Goal: Task Accomplishment & Management: Use online tool/utility

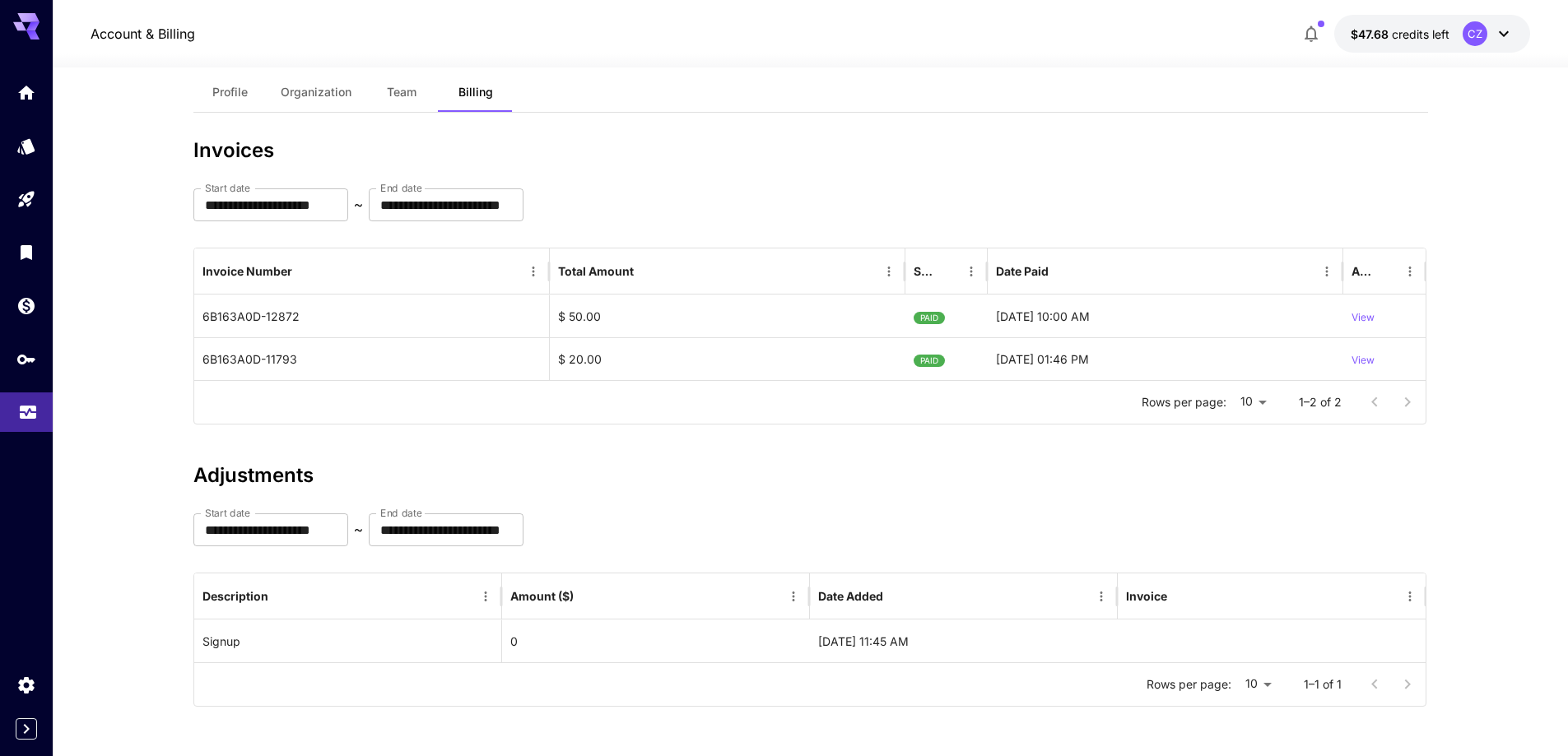
click at [45, 430] on link at bounding box center [26, 412] width 52 height 41
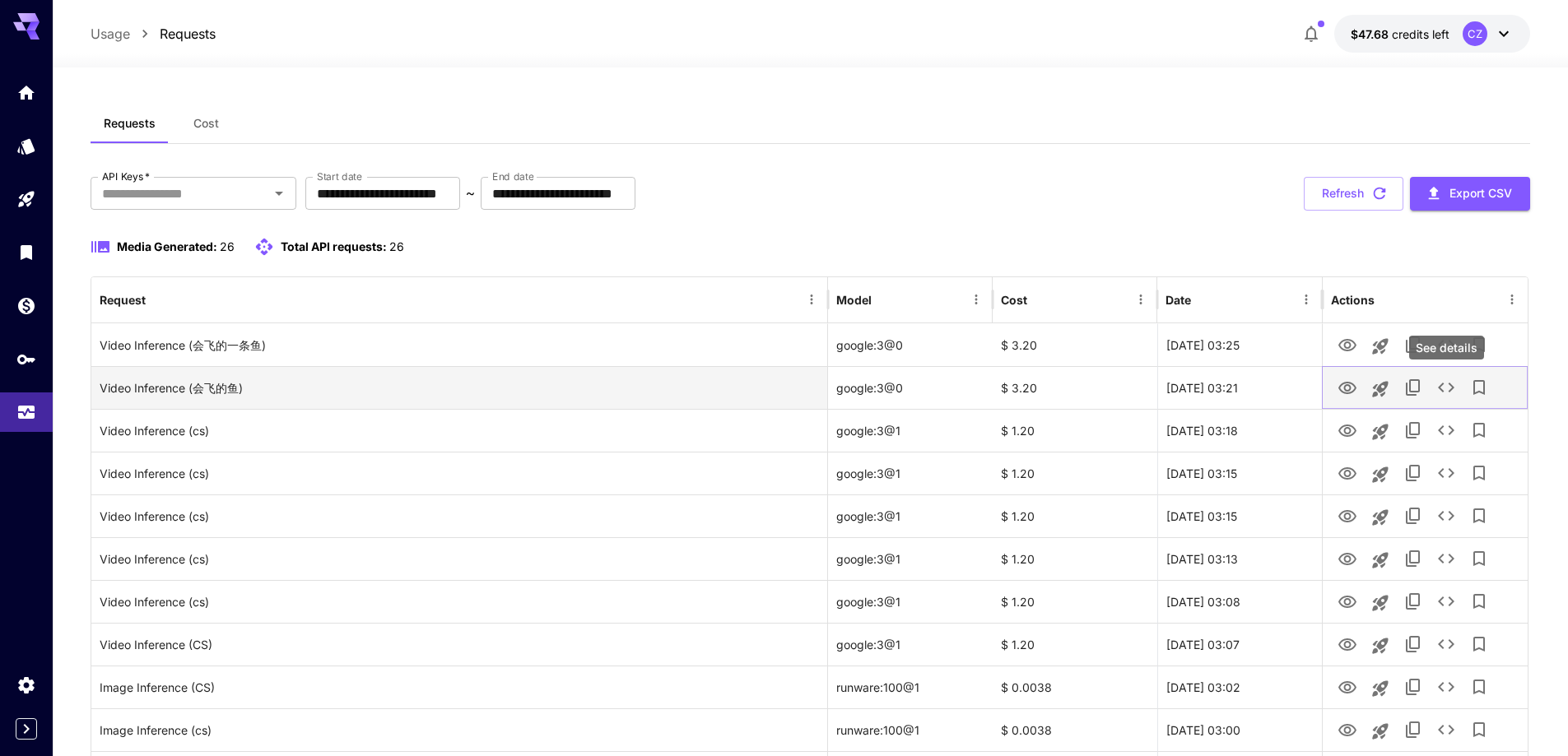
click at [1445, 380] on icon "See details" at bounding box center [1446, 388] width 20 height 20
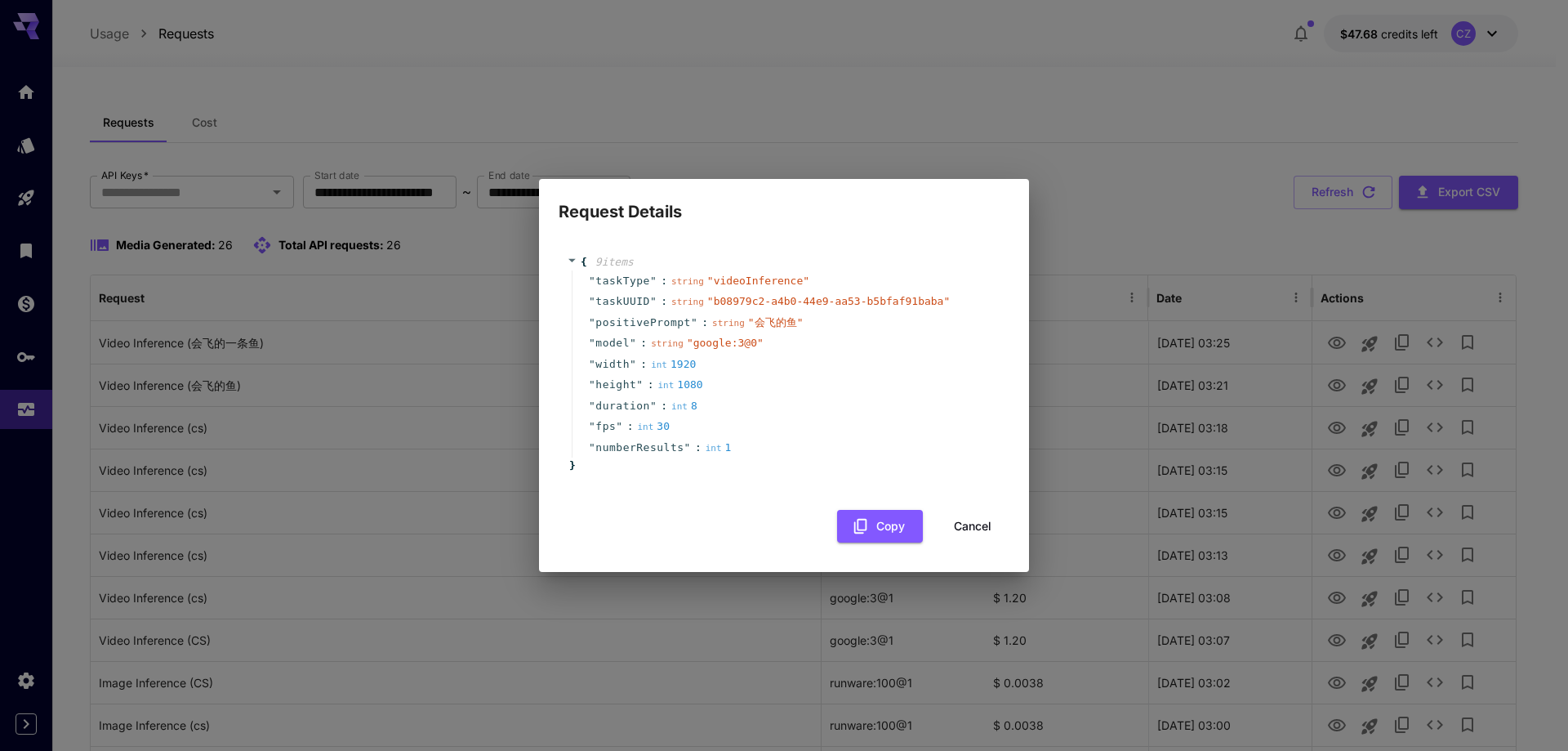
click at [1000, 517] on button "Cancel" at bounding box center [972, 527] width 73 height 34
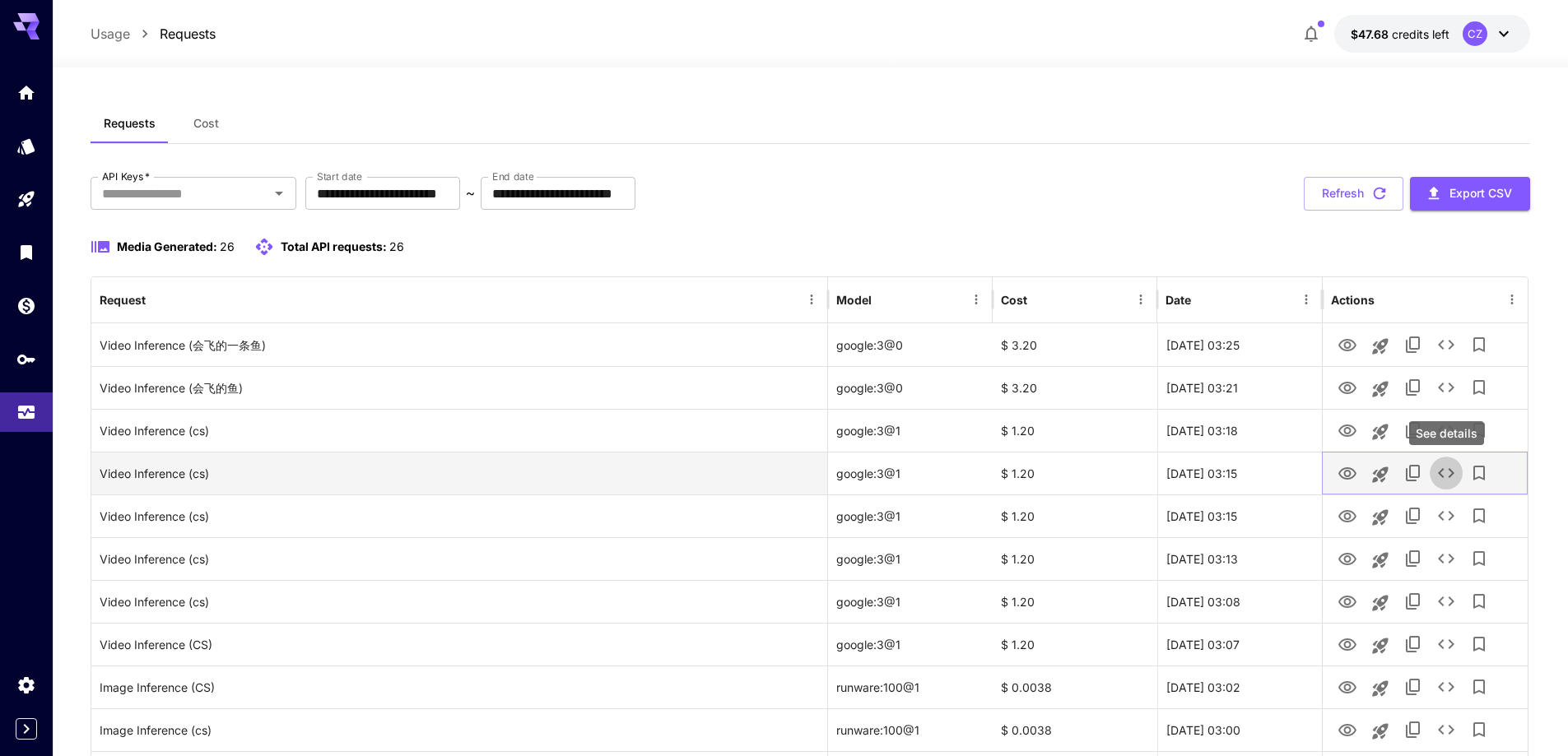
click at [1446, 467] on icon "See details" at bounding box center [1446, 474] width 20 height 20
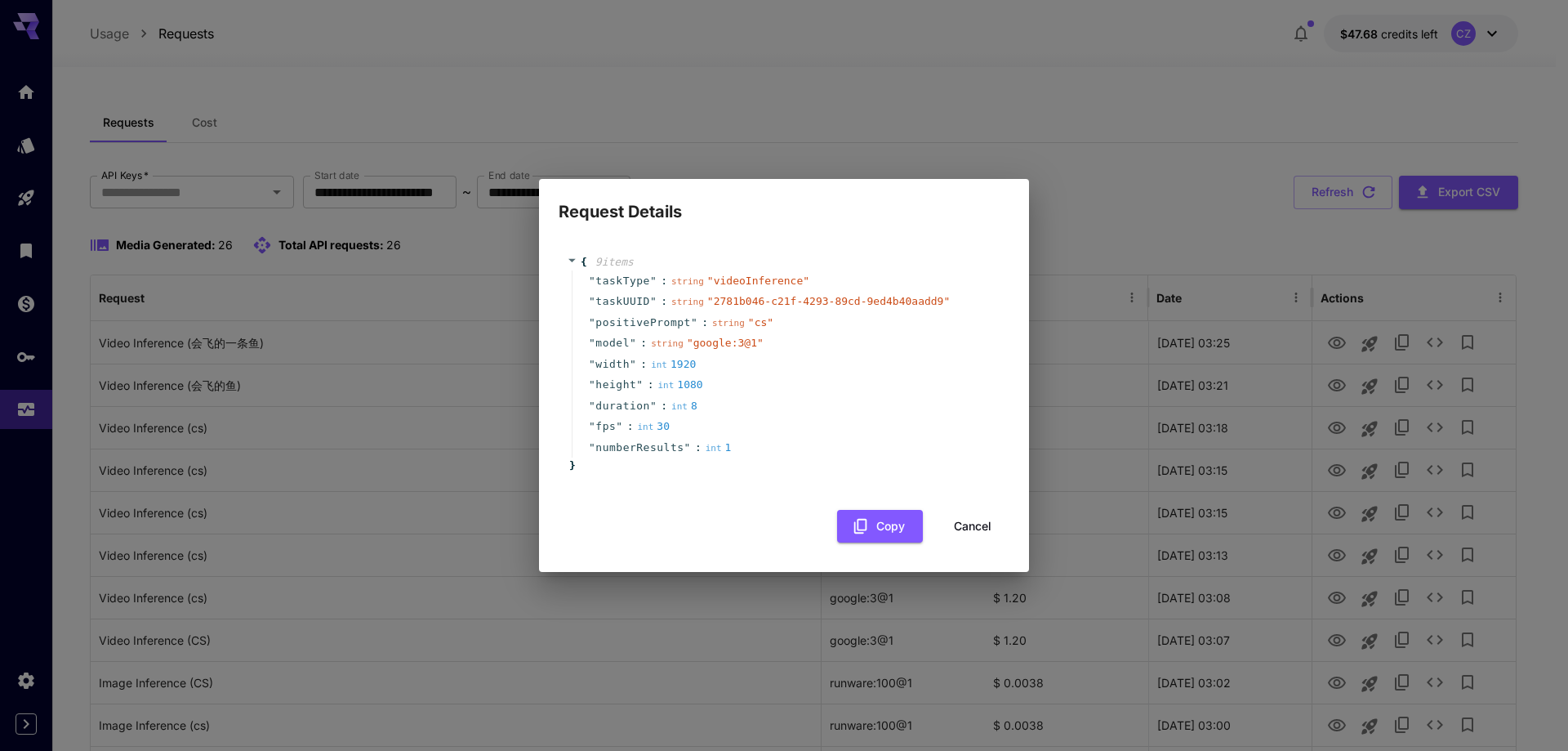
click at [956, 532] on button "Cancel" at bounding box center [972, 527] width 73 height 34
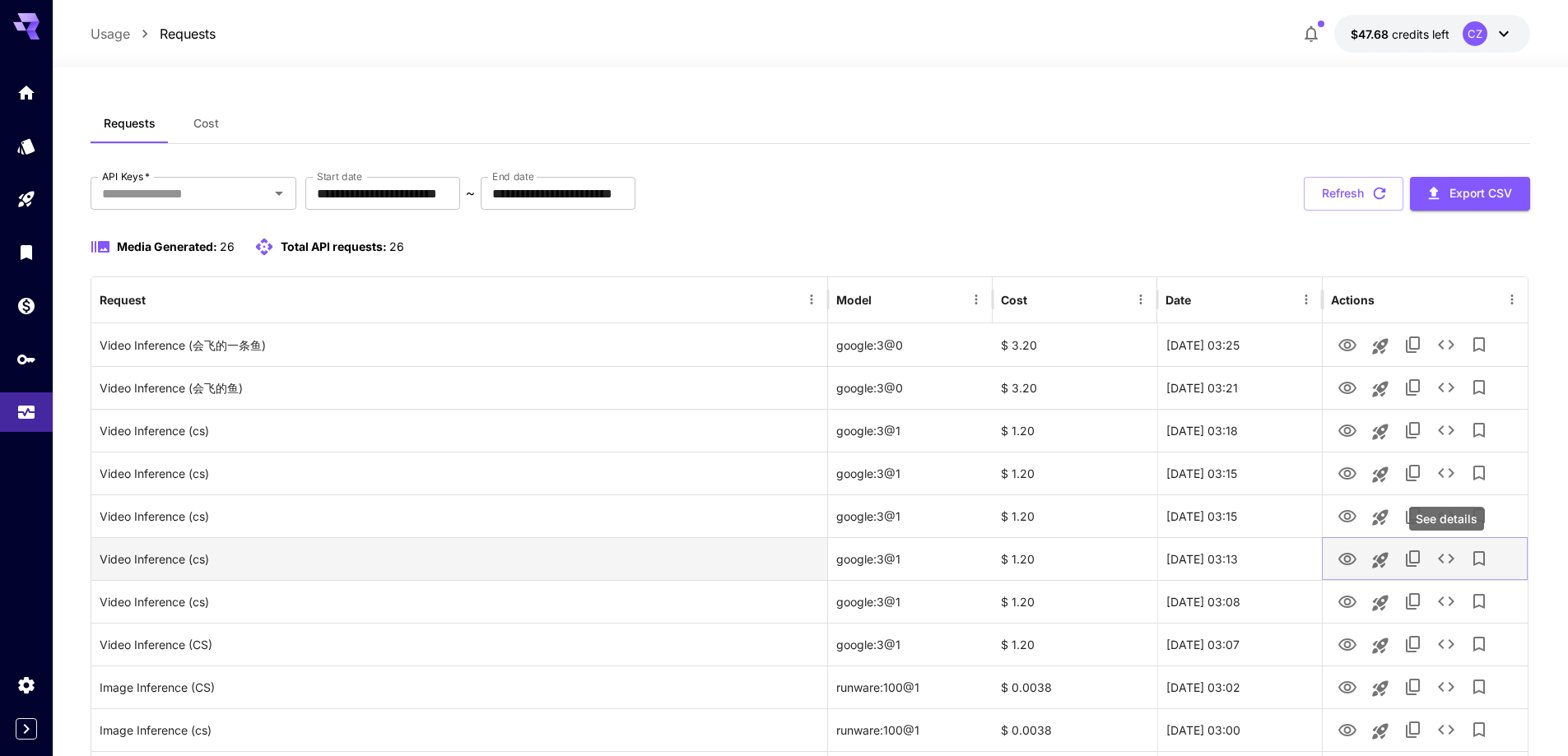
click at [1443, 571] on button "See details" at bounding box center [1446, 559] width 33 height 33
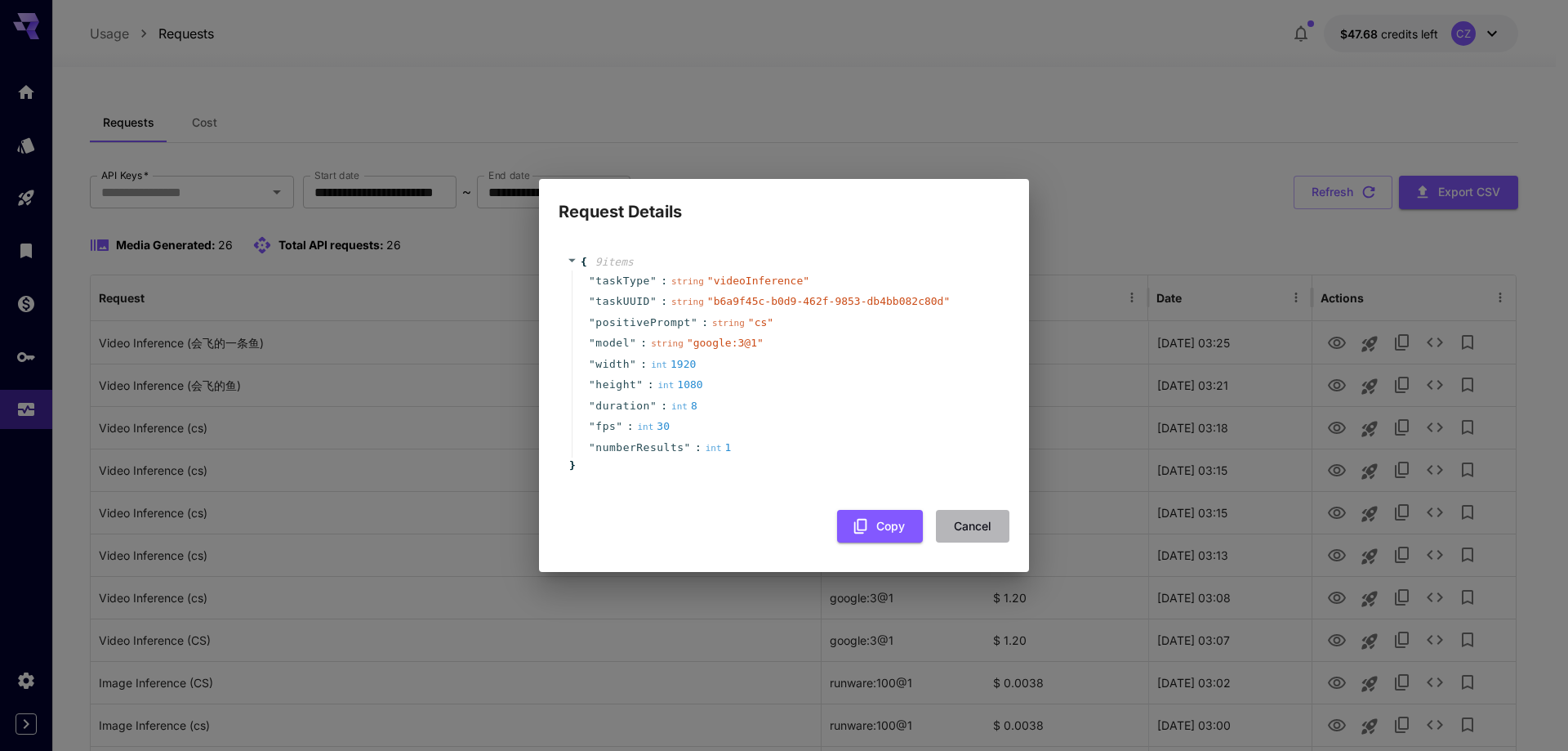
click at [990, 522] on button "Cancel" at bounding box center [972, 527] width 73 height 34
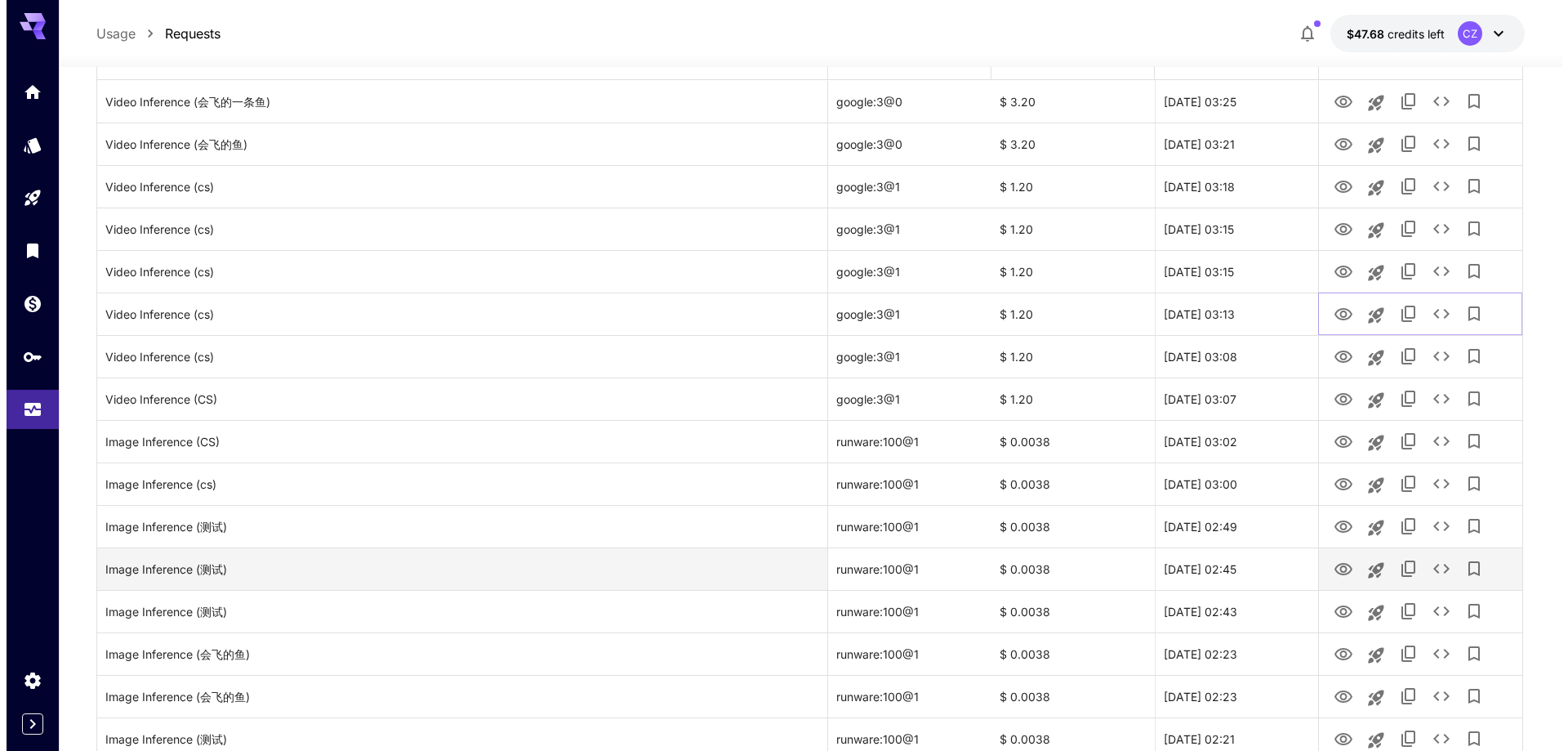
scroll to position [245, 0]
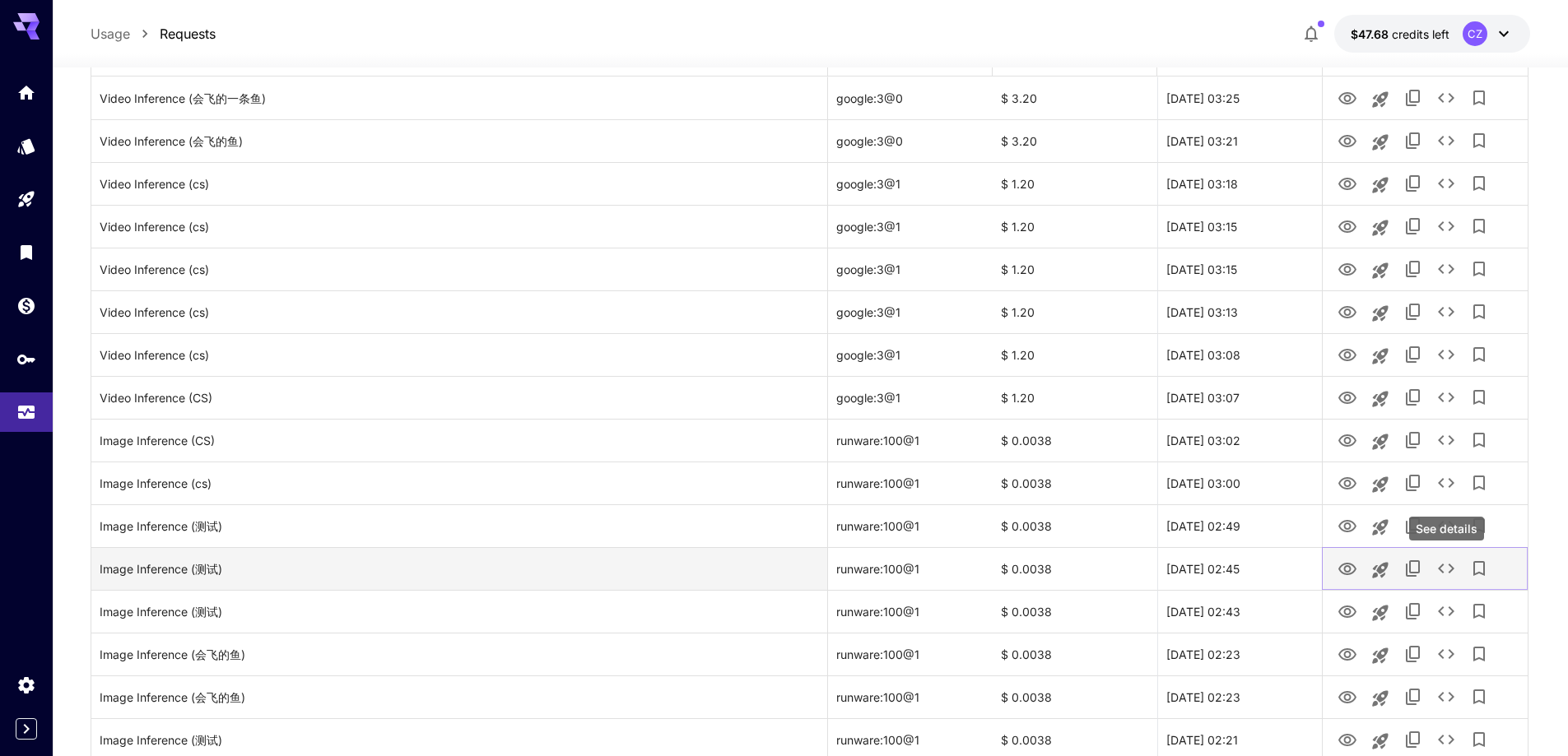
click at [1443, 572] on icon "See details" at bounding box center [1446, 568] width 17 height 10
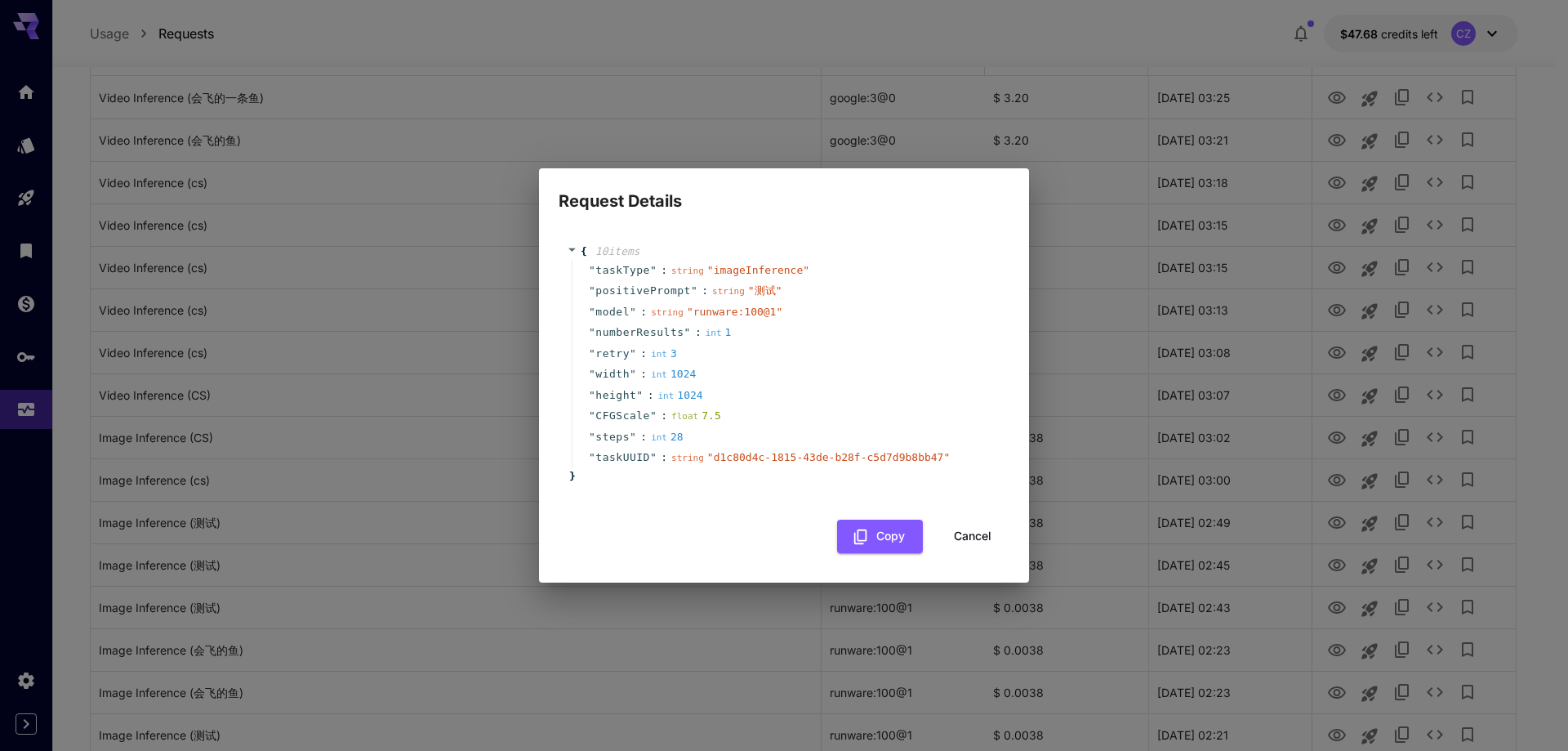
drag, startPoint x: 994, startPoint y: 529, endPoint x: 1177, endPoint y: 507, distance: 184.3
click at [995, 529] on button "Cancel" at bounding box center [972, 536] width 73 height 34
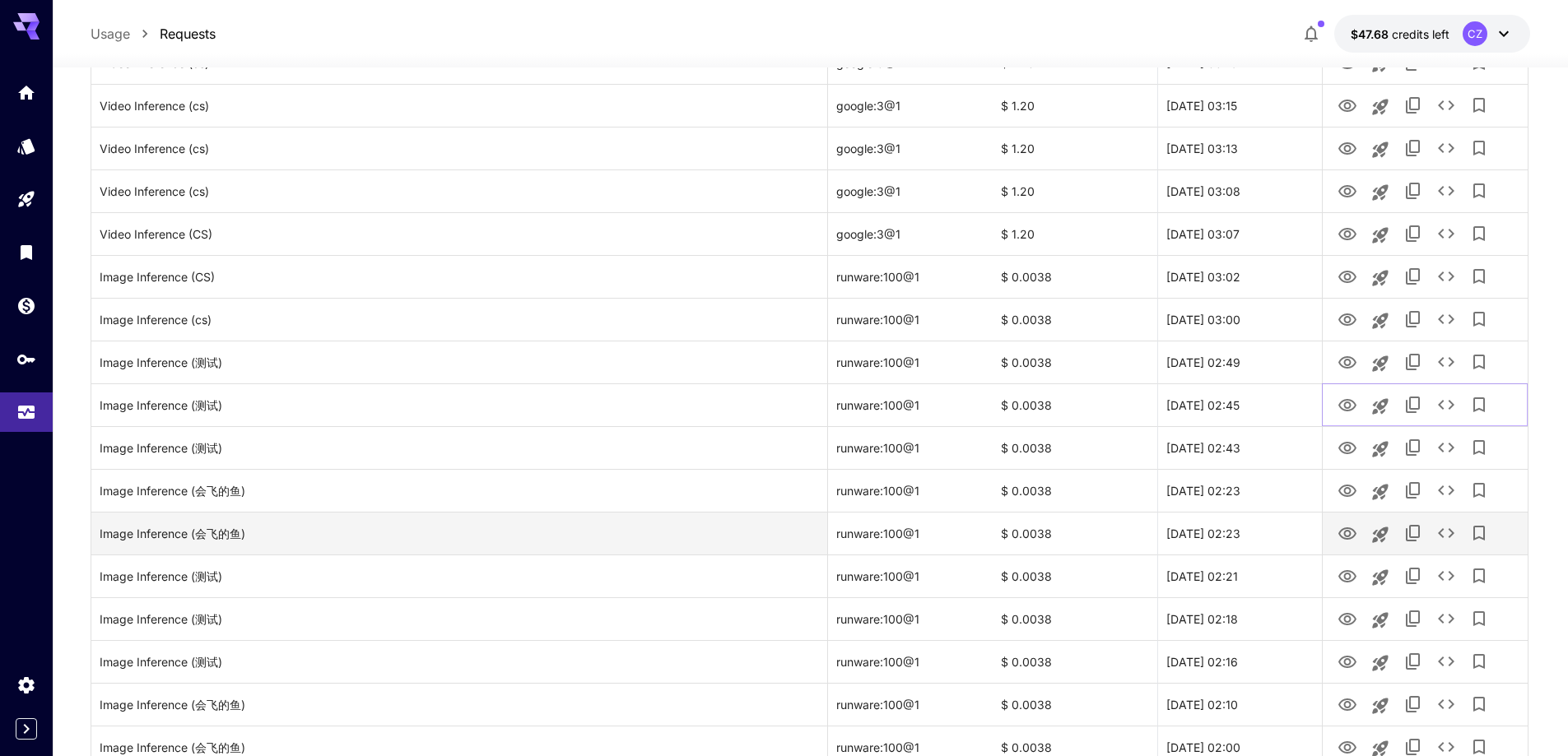
scroll to position [411, 0]
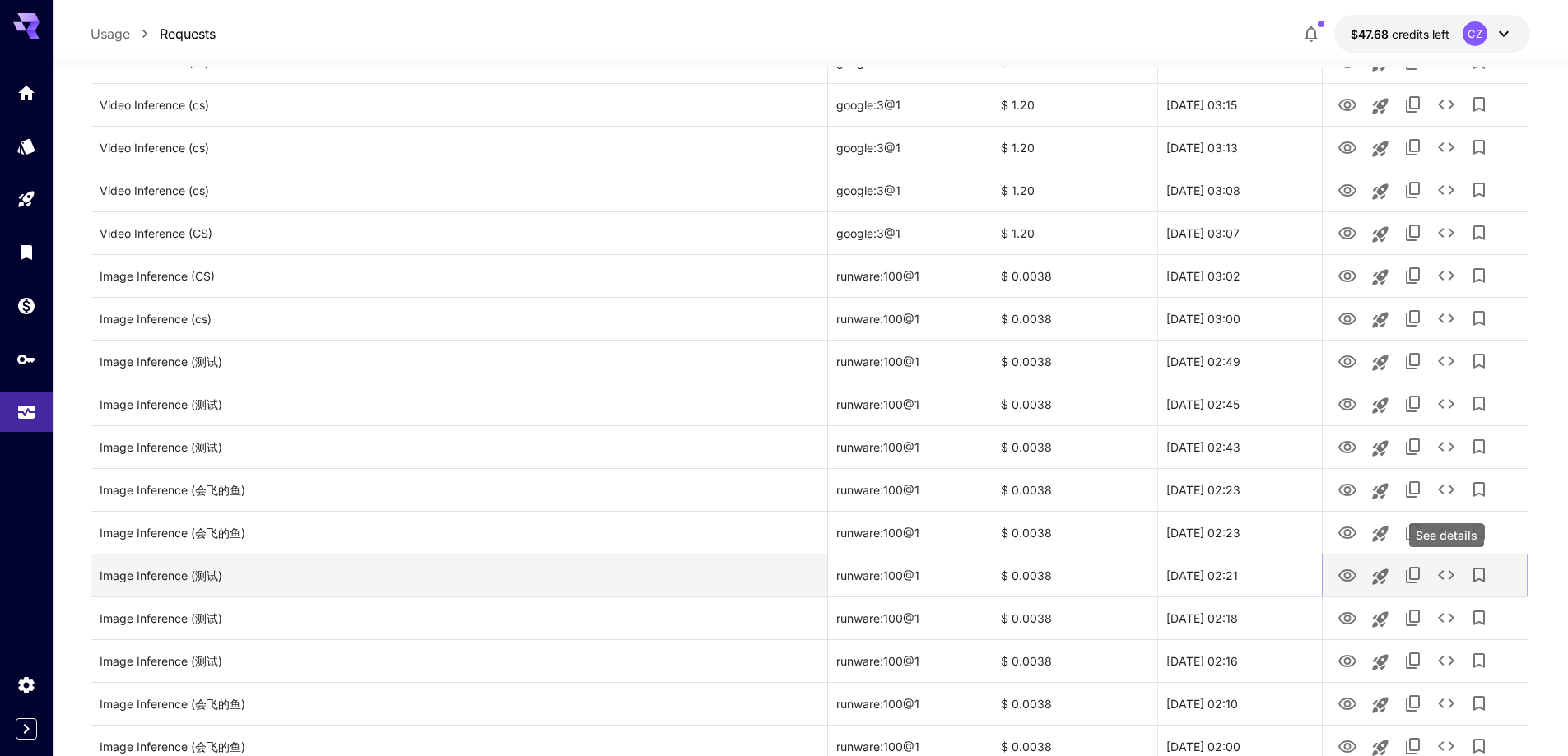
click at [1446, 582] on icon "See details" at bounding box center [1446, 575] width 20 height 20
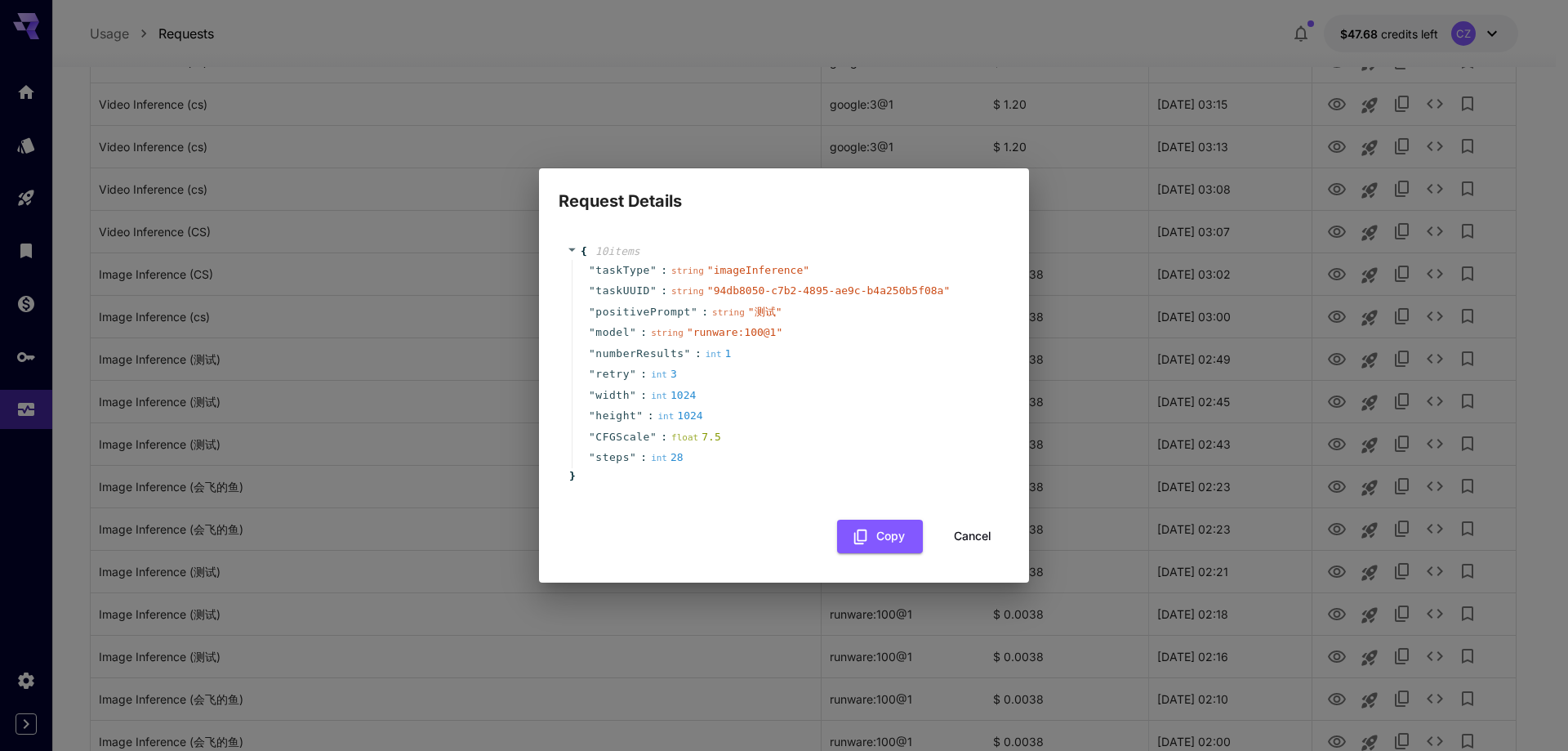
click at [1005, 543] on button "Cancel" at bounding box center [972, 536] width 73 height 34
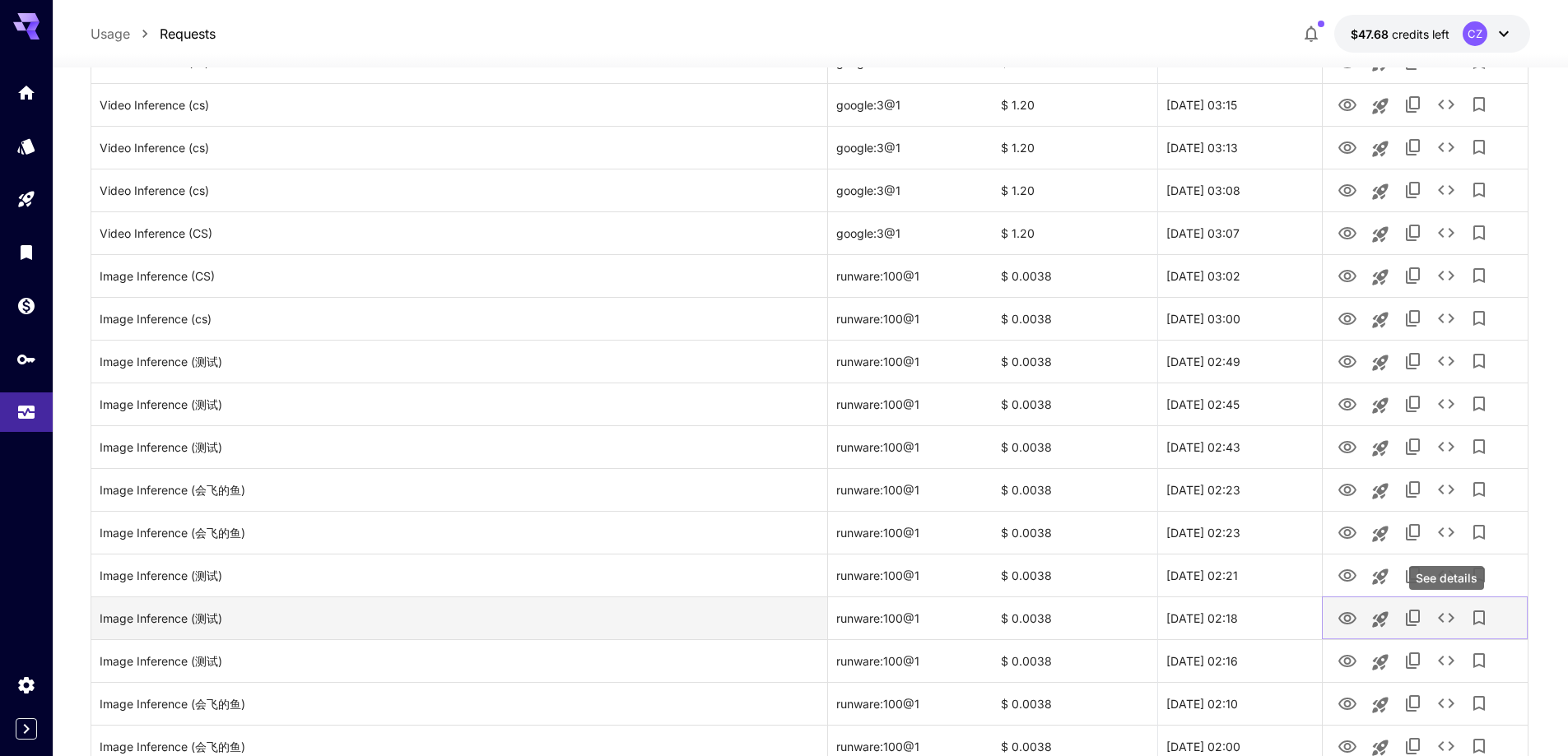
click at [1434, 617] on button "See details" at bounding box center [1446, 618] width 33 height 33
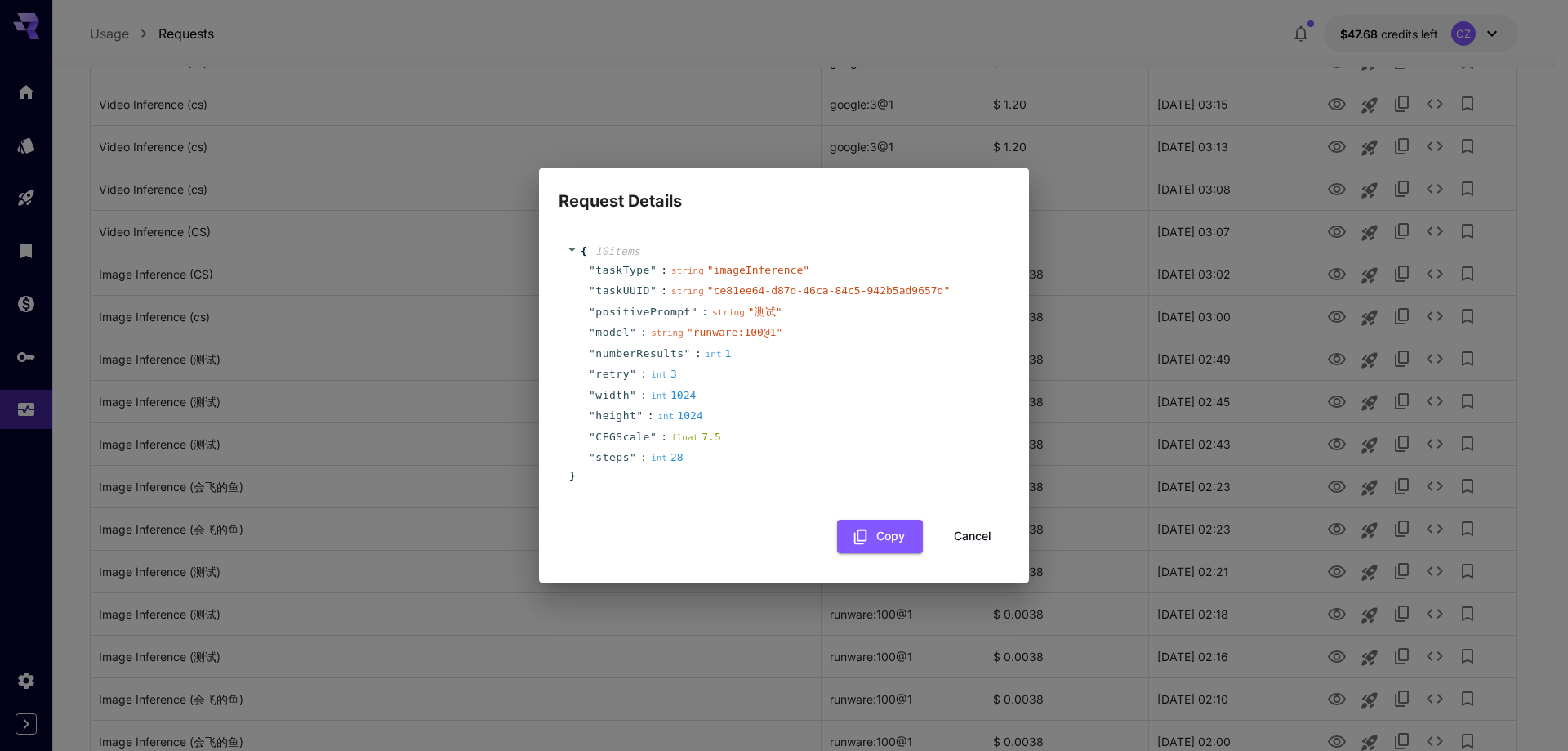
click at [986, 537] on button "Cancel" at bounding box center [972, 536] width 73 height 34
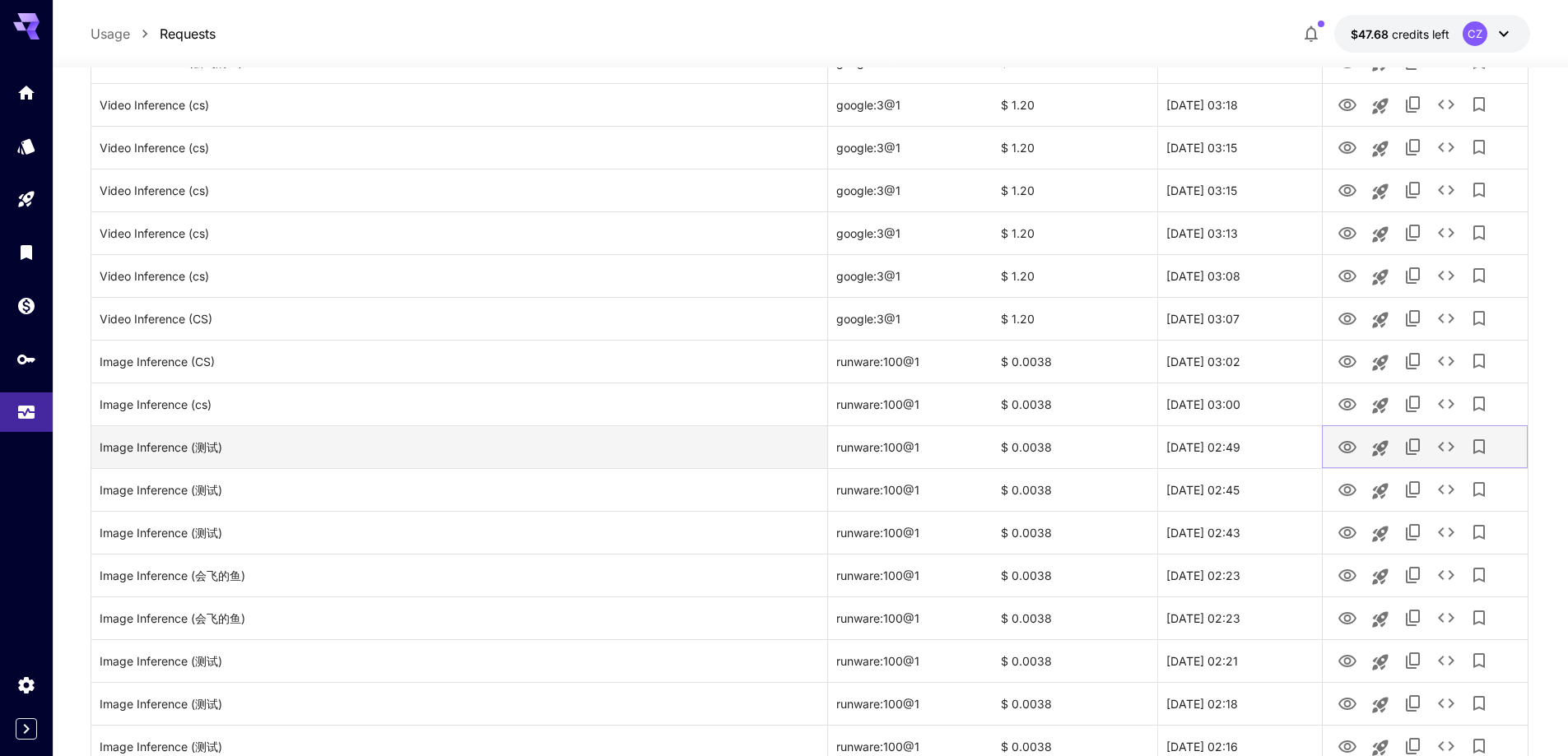
click at [1452, 451] on icon "See details" at bounding box center [1446, 447] width 20 height 20
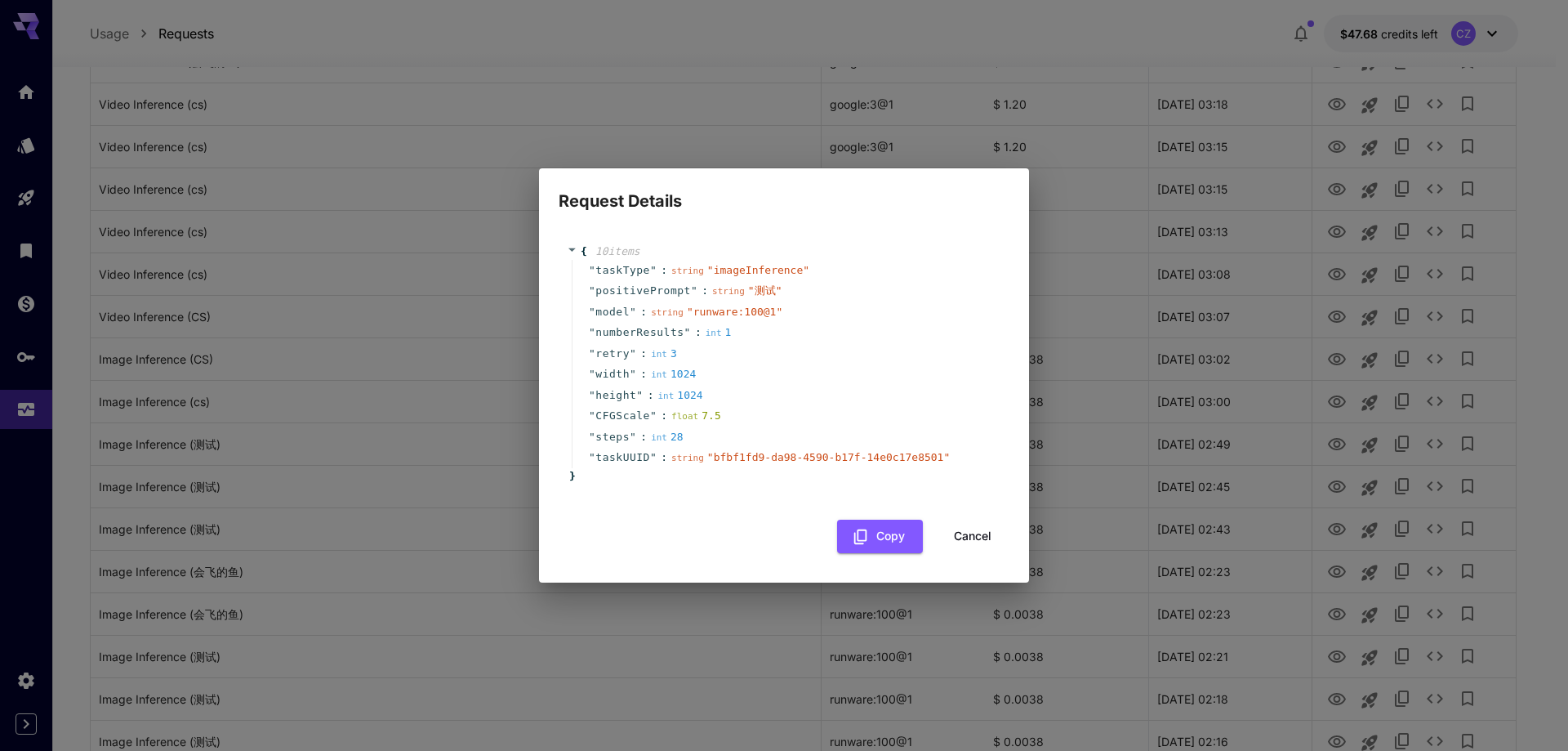
click at [969, 535] on button "Cancel" at bounding box center [972, 536] width 73 height 34
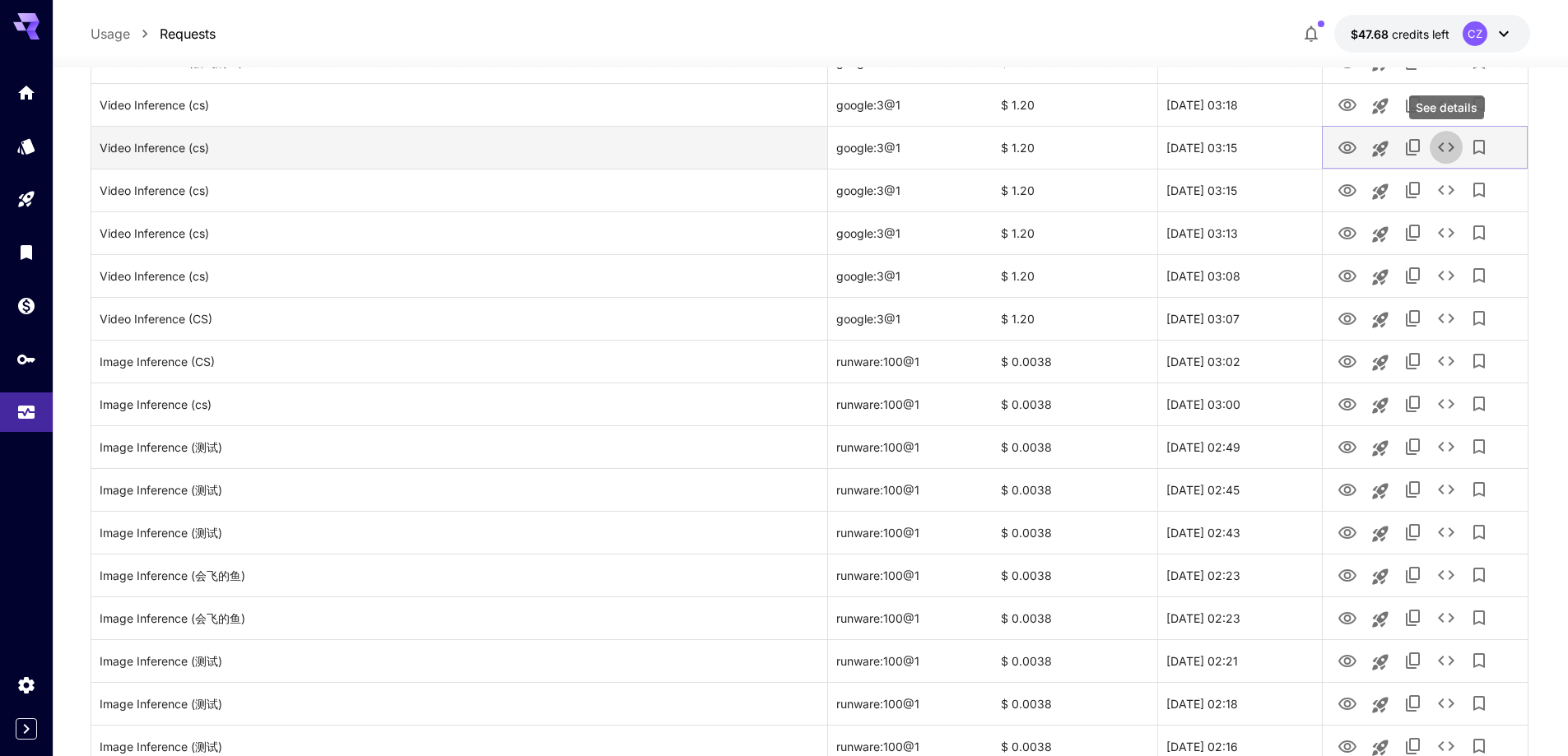
click at [1457, 142] on button "See details" at bounding box center [1446, 147] width 33 height 33
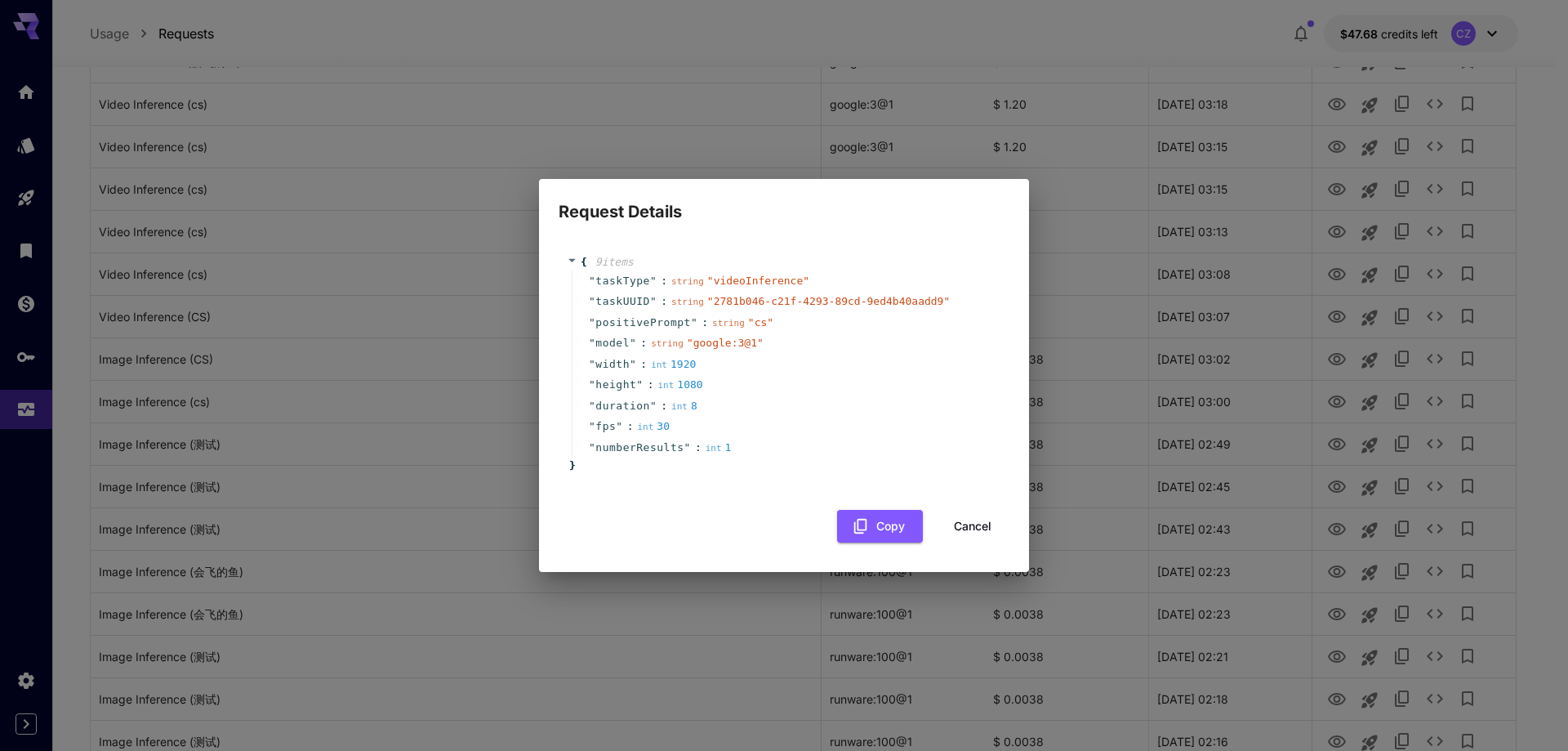
click at [758, 303] on span "" 2781b046-c21f-4293-89cd-9ed4b40aadd9 "" at bounding box center [829, 301] width 242 height 12
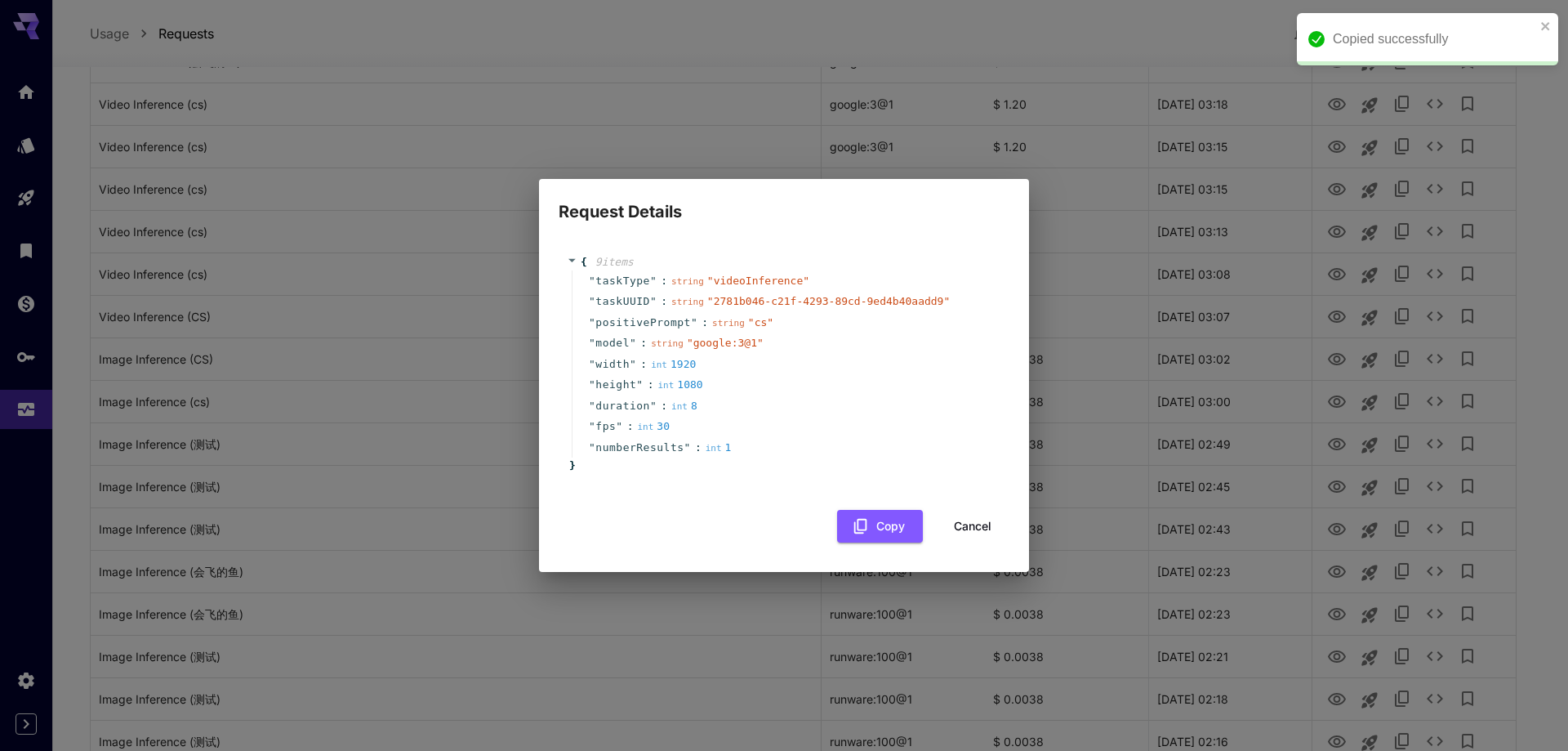
click at [778, 296] on span "" 2781b046-c21f-4293-89cd-9ed4b40aadd9 "" at bounding box center [829, 301] width 242 height 12
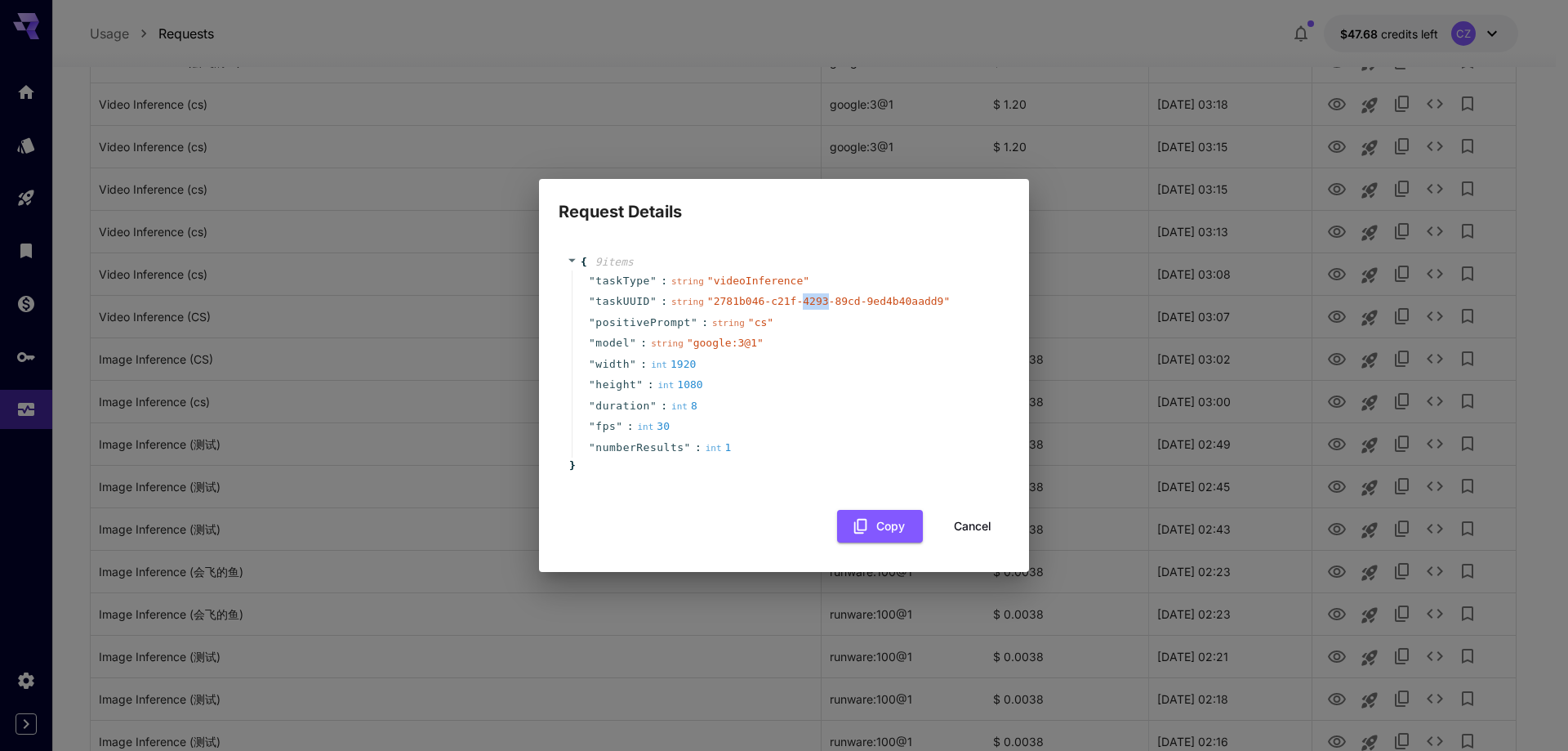
click at [972, 532] on button "Cancel" at bounding box center [972, 527] width 73 height 34
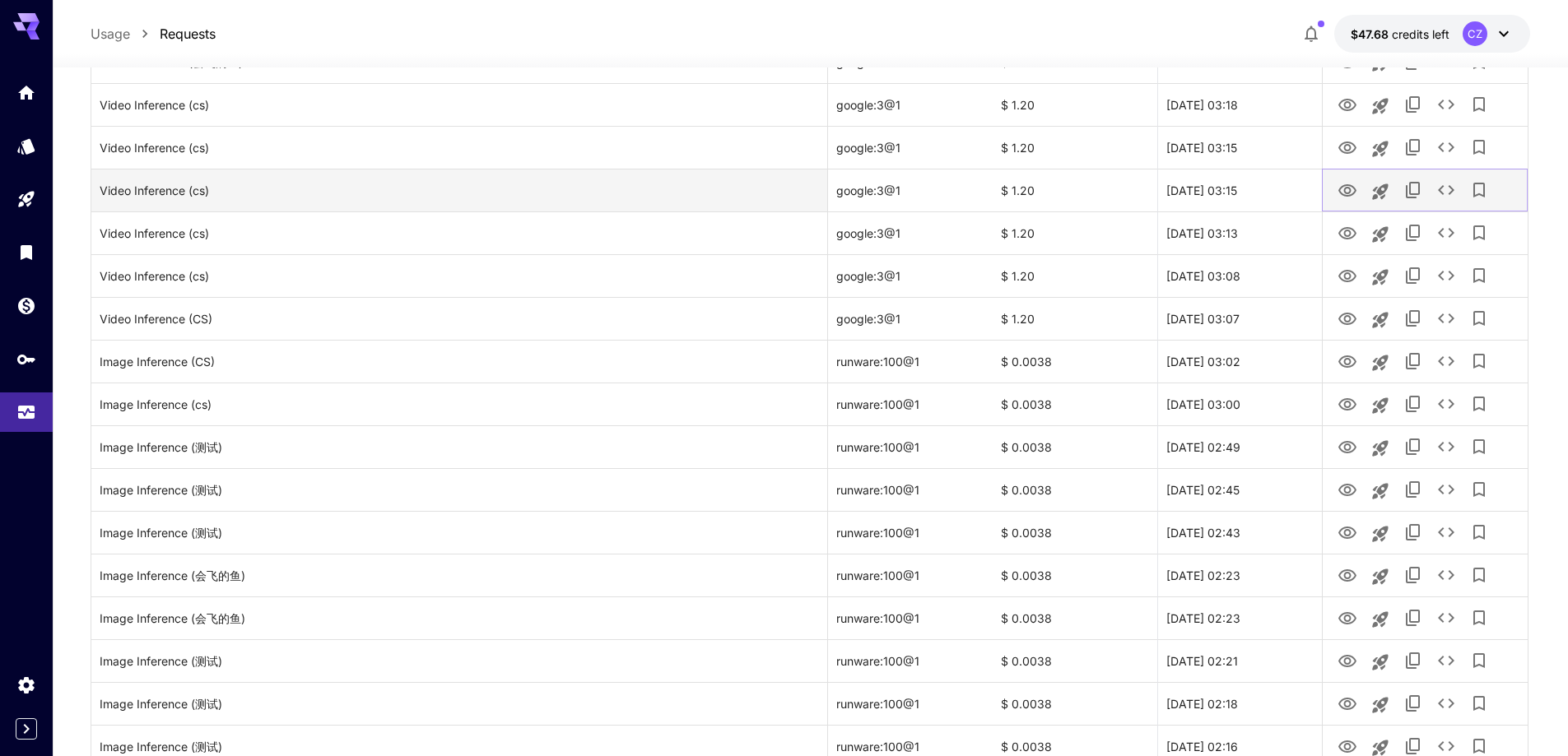
click at [1441, 175] on button "See details" at bounding box center [1446, 190] width 33 height 33
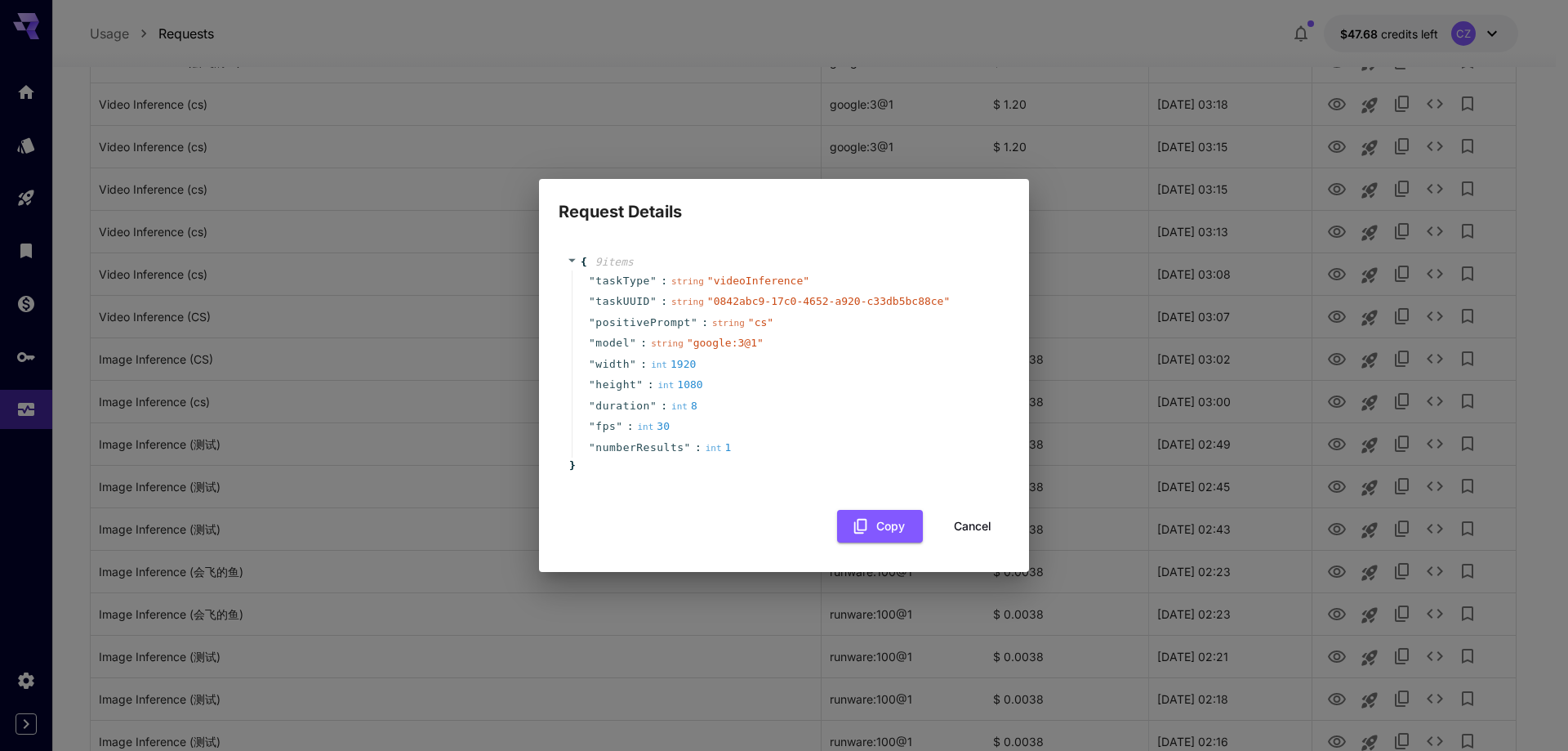
click at [984, 521] on button "Cancel" at bounding box center [972, 527] width 73 height 34
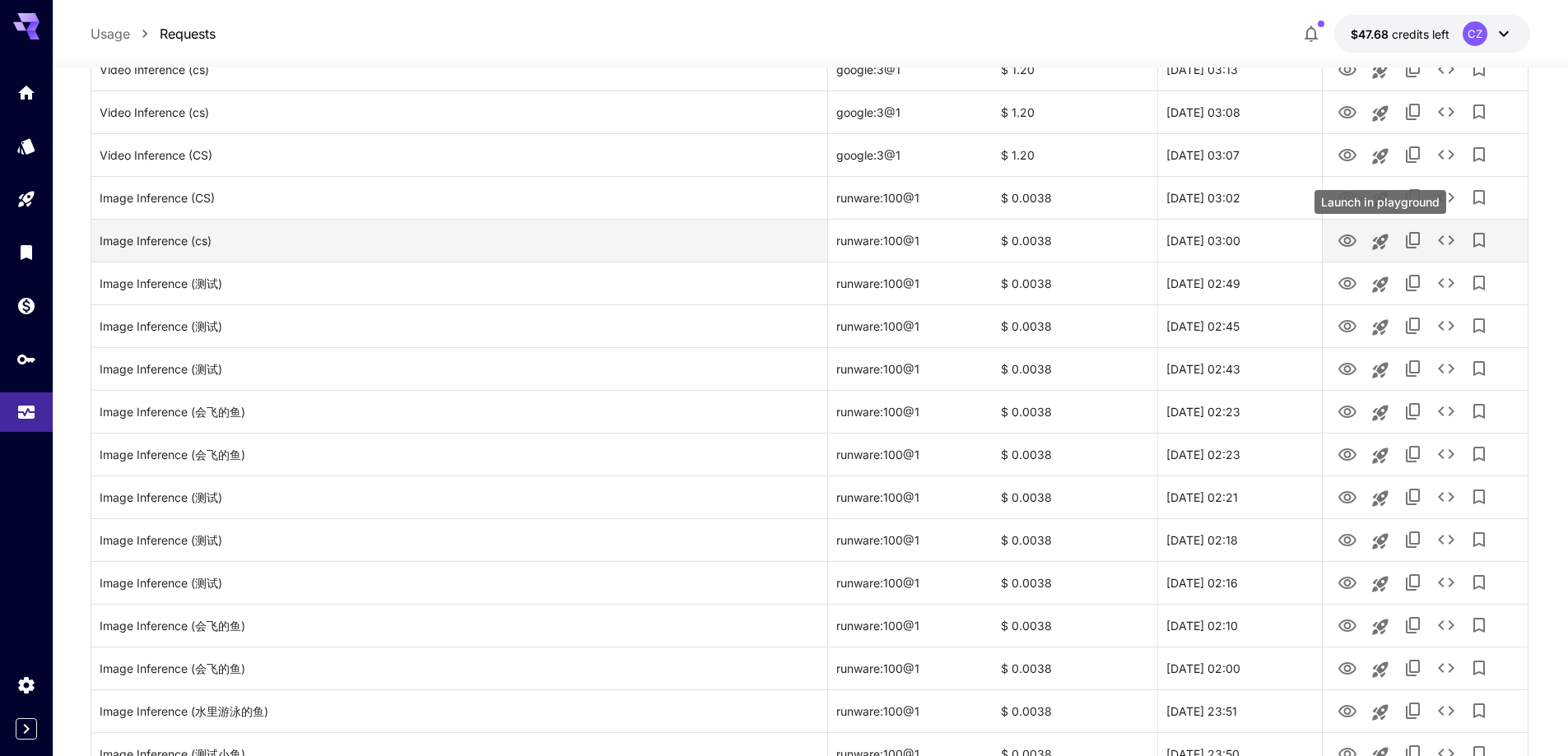
scroll to position [576, 0]
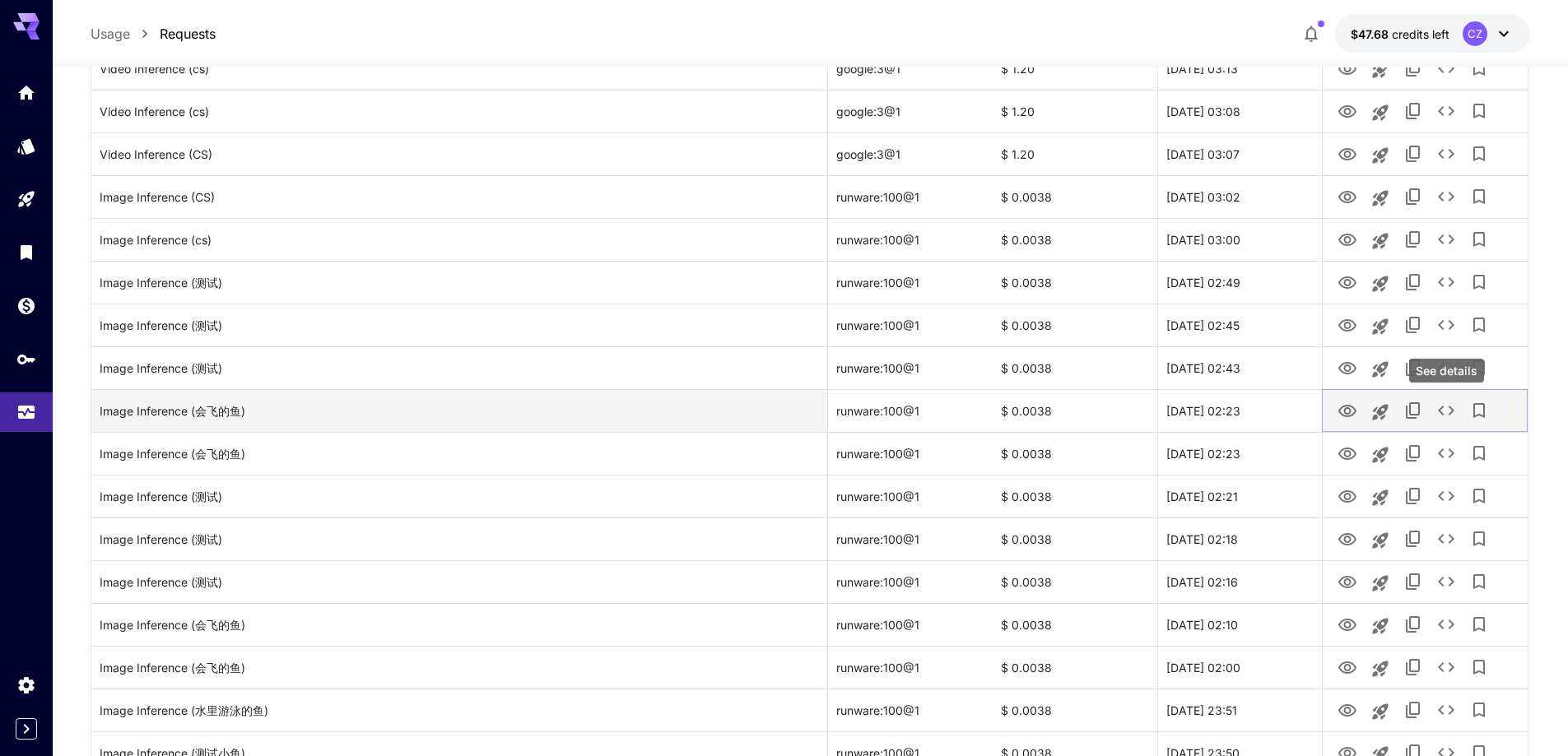
click at [1450, 416] on icon "See details" at bounding box center [1446, 410] width 20 height 20
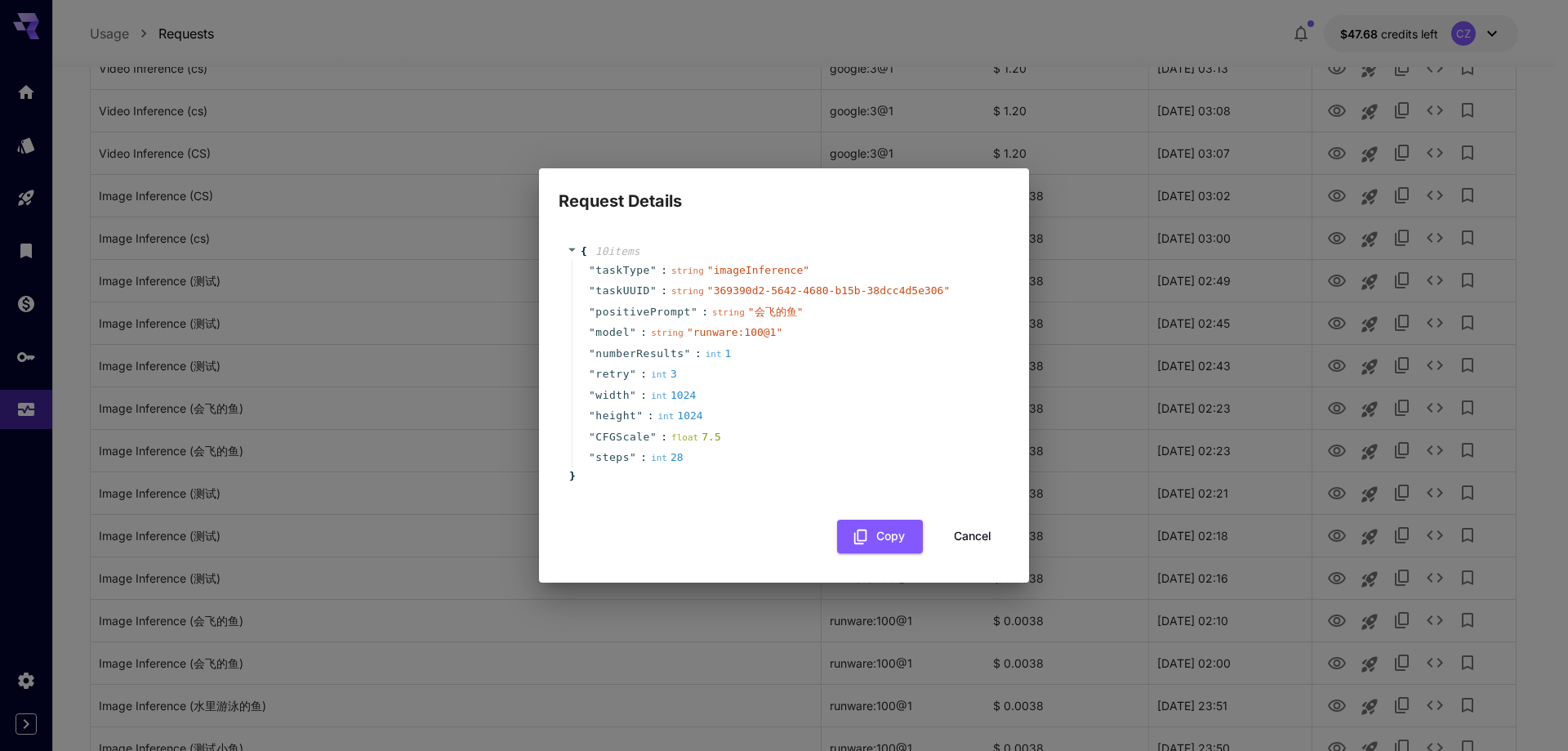
click at [980, 544] on button "Cancel" at bounding box center [972, 536] width 73 height 34
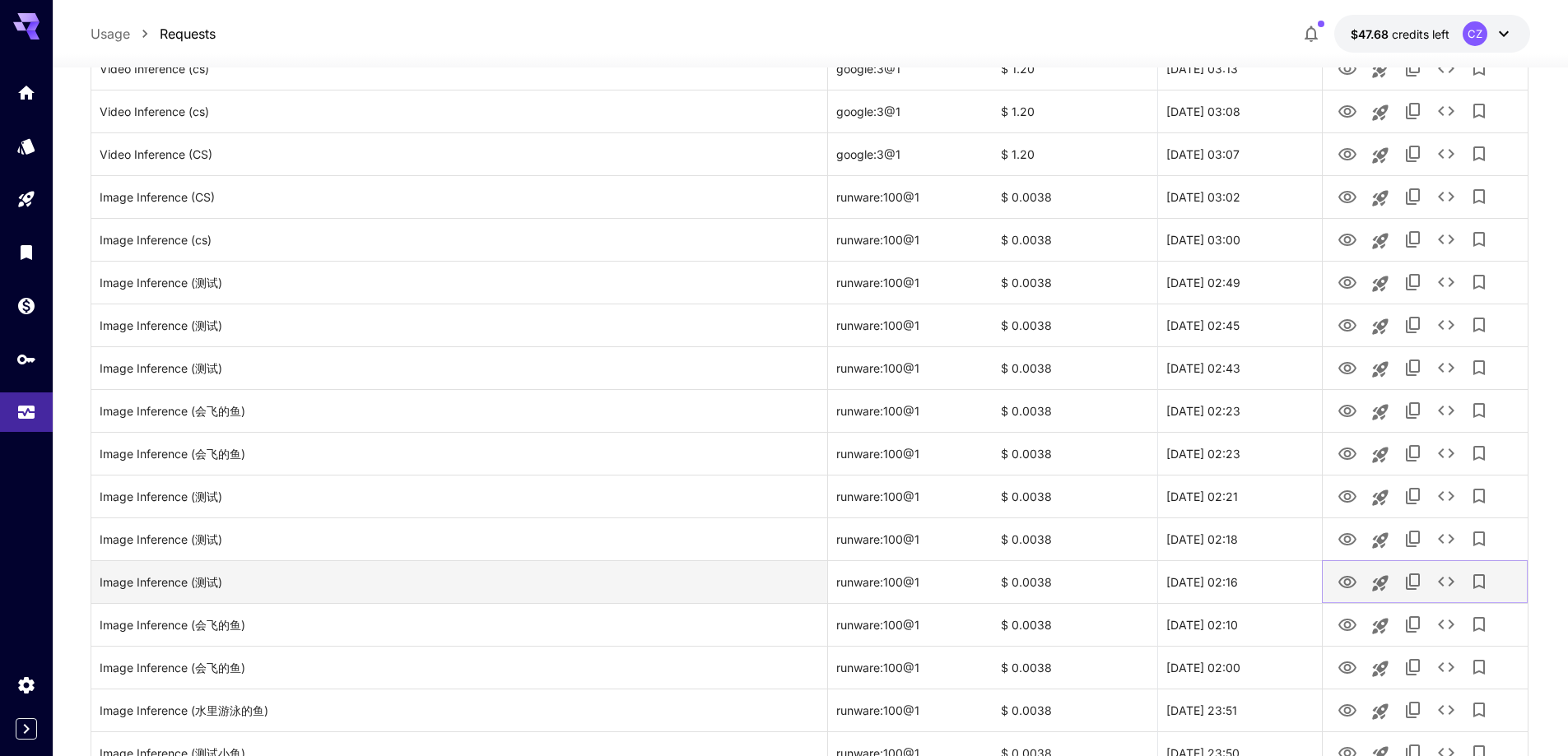
click at [1441, 567] on button "See details" at bounding box center [1446, 582] width 33 height 33
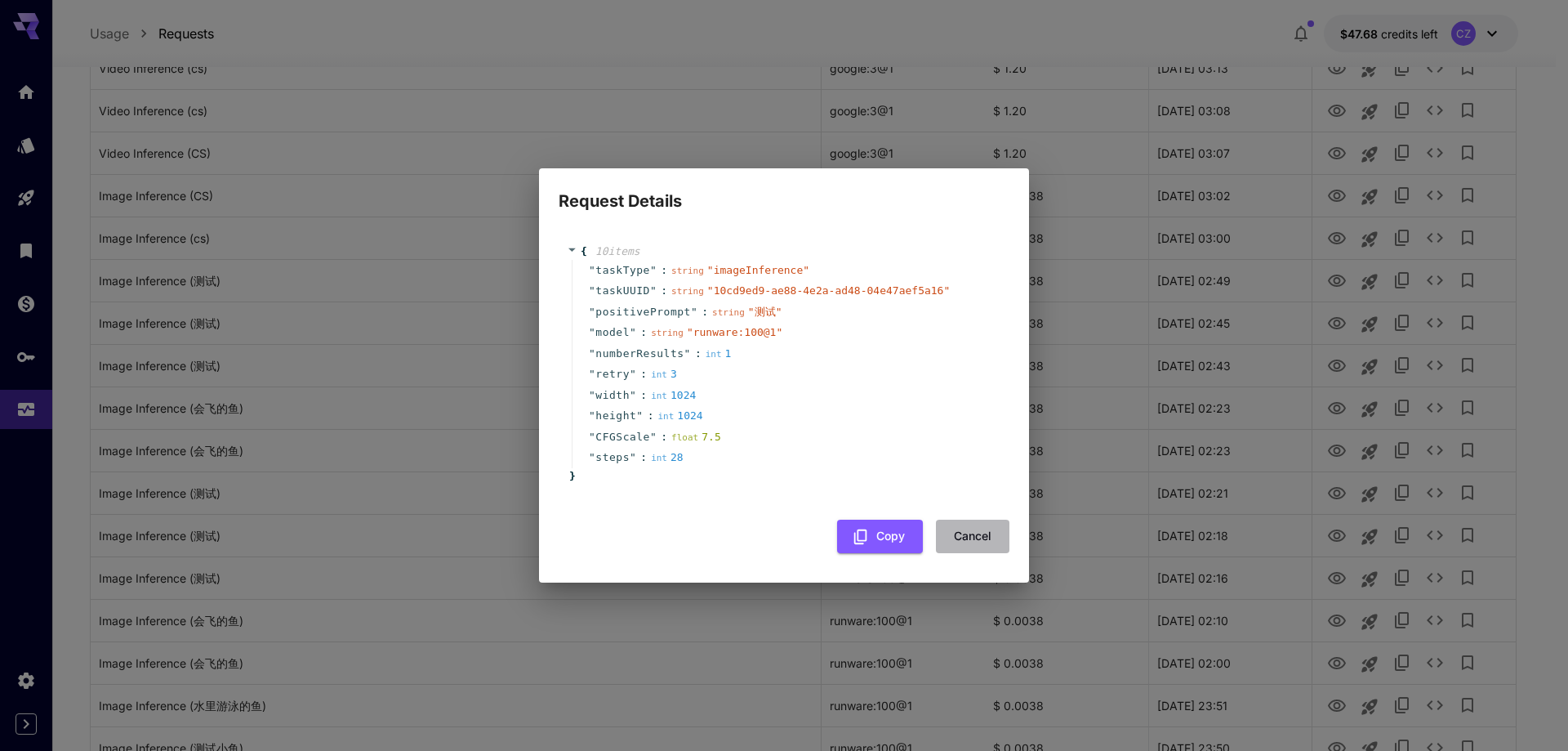
click at [987, 535] on button "Cancel" at bounding box center [972, 536] width 73 height 34
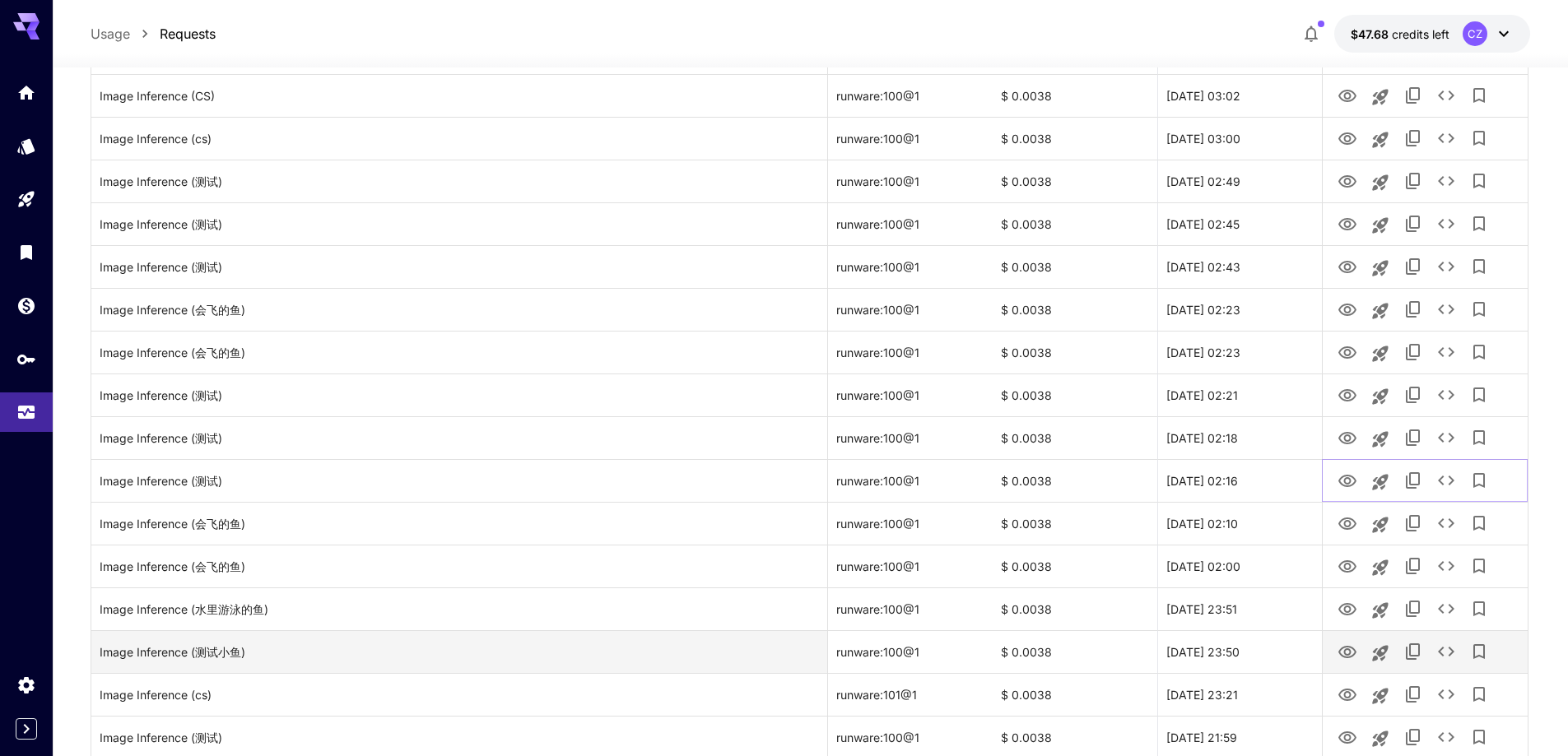
scroll to position [859, 0]
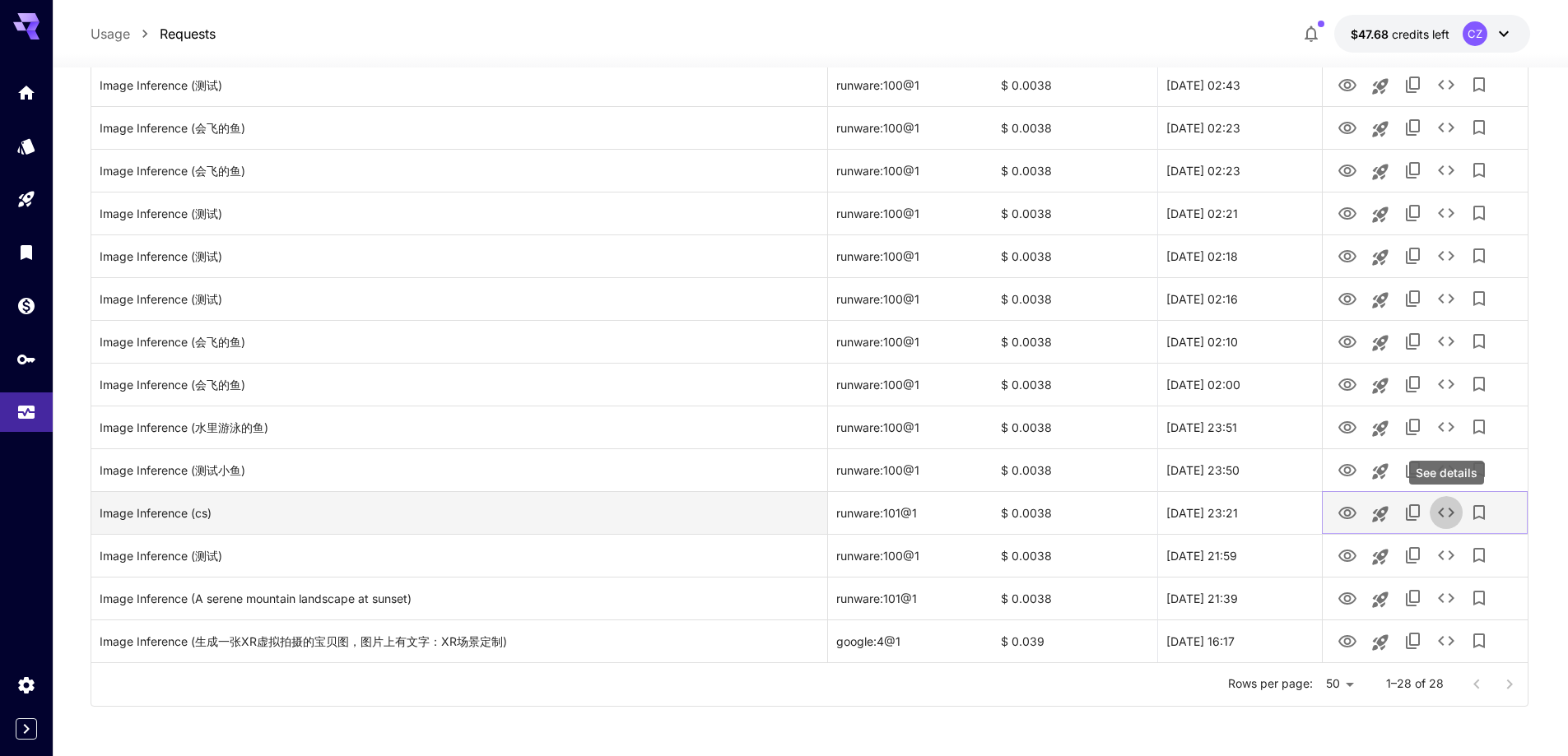
click at [1436, 523] on button "See details" at bounding box center [1446, 513] width 33 height 33
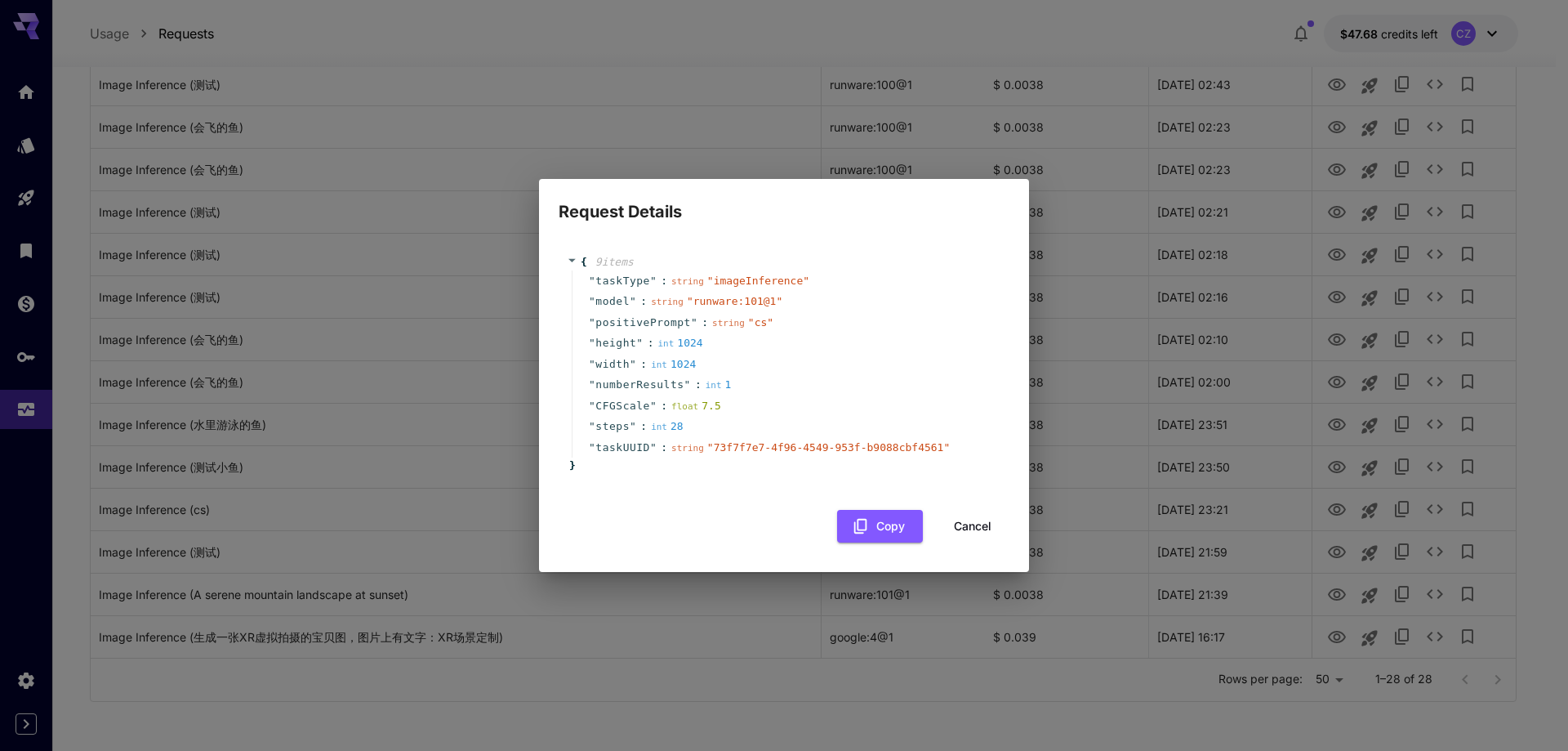
drag, startPoint x: 982, startPoint y: 532, endPoint x: 1148, endPoint y: 544, distance: 166.4
click at [982, 531] on button "Cancel" at bounding box center [972, 527] width 73 height 34
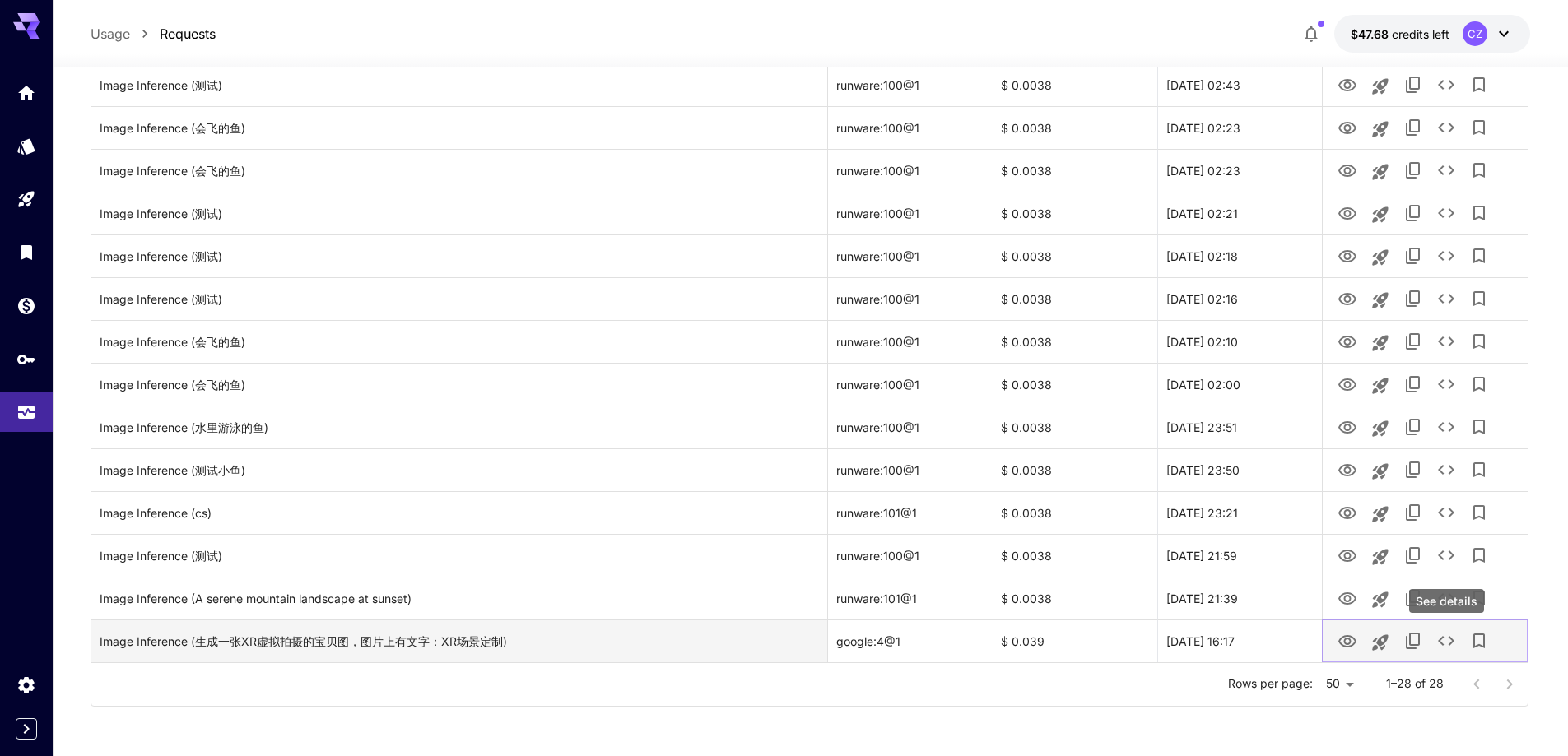
click at [1442, 639] on icon "See details" at bounding box center [1446, 641] width 20 height 20
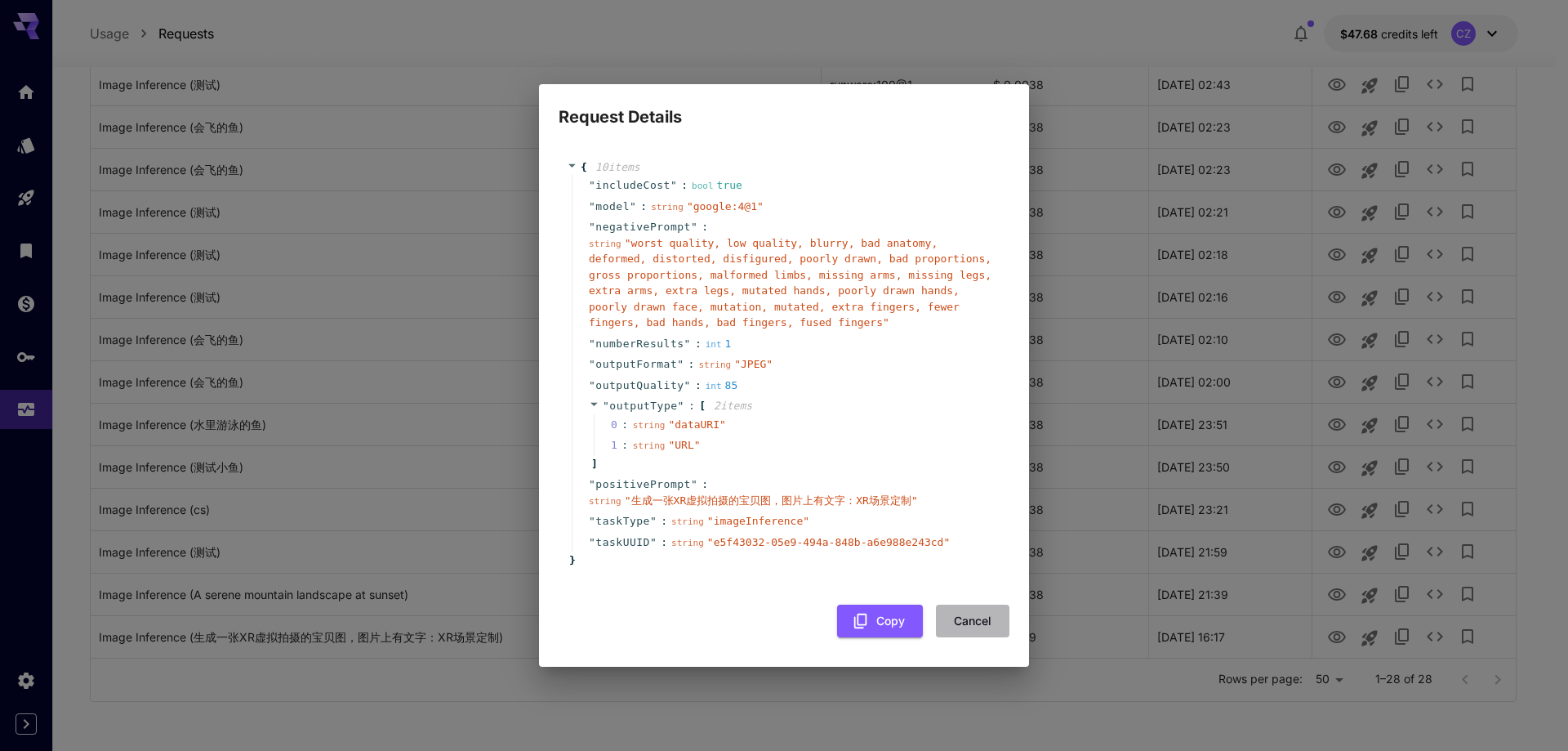
click at [966, 616] on button "Cancel" at bounding box center [972, 621] width 73 height 34
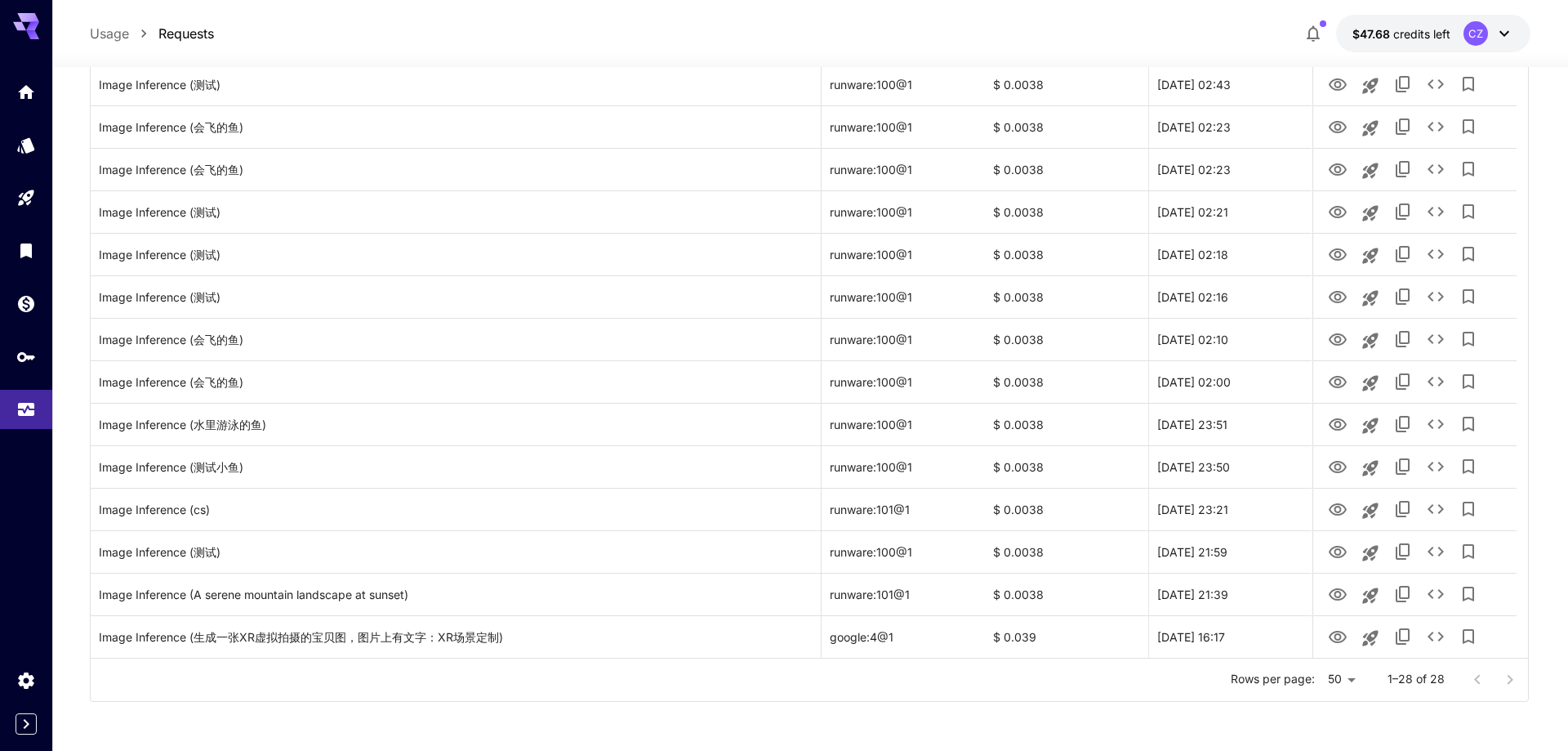
click at [1336, 710] on li "100" at bounding box center [1330, 717] width 48 height 30
type input "***"
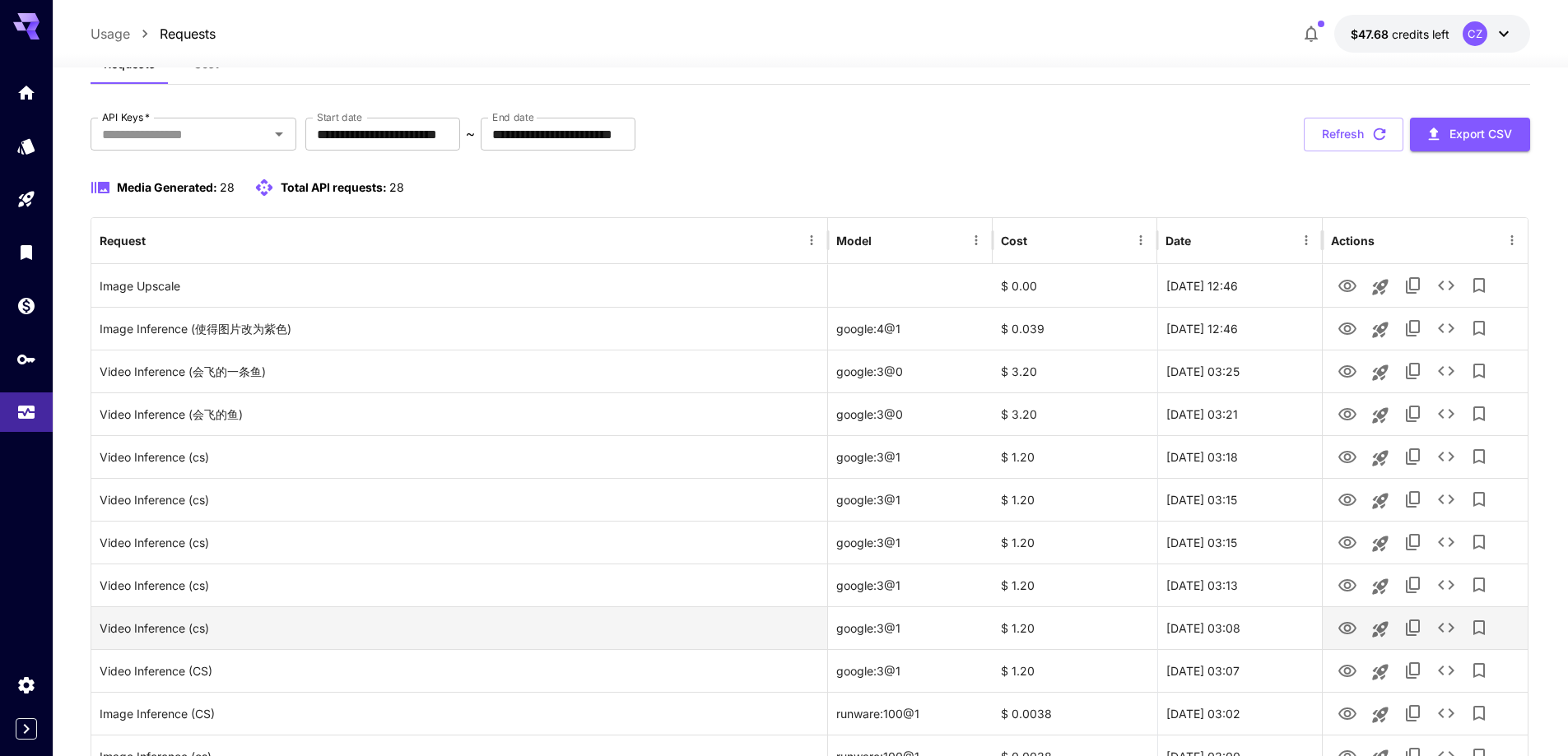
scroll to position [0, 0]
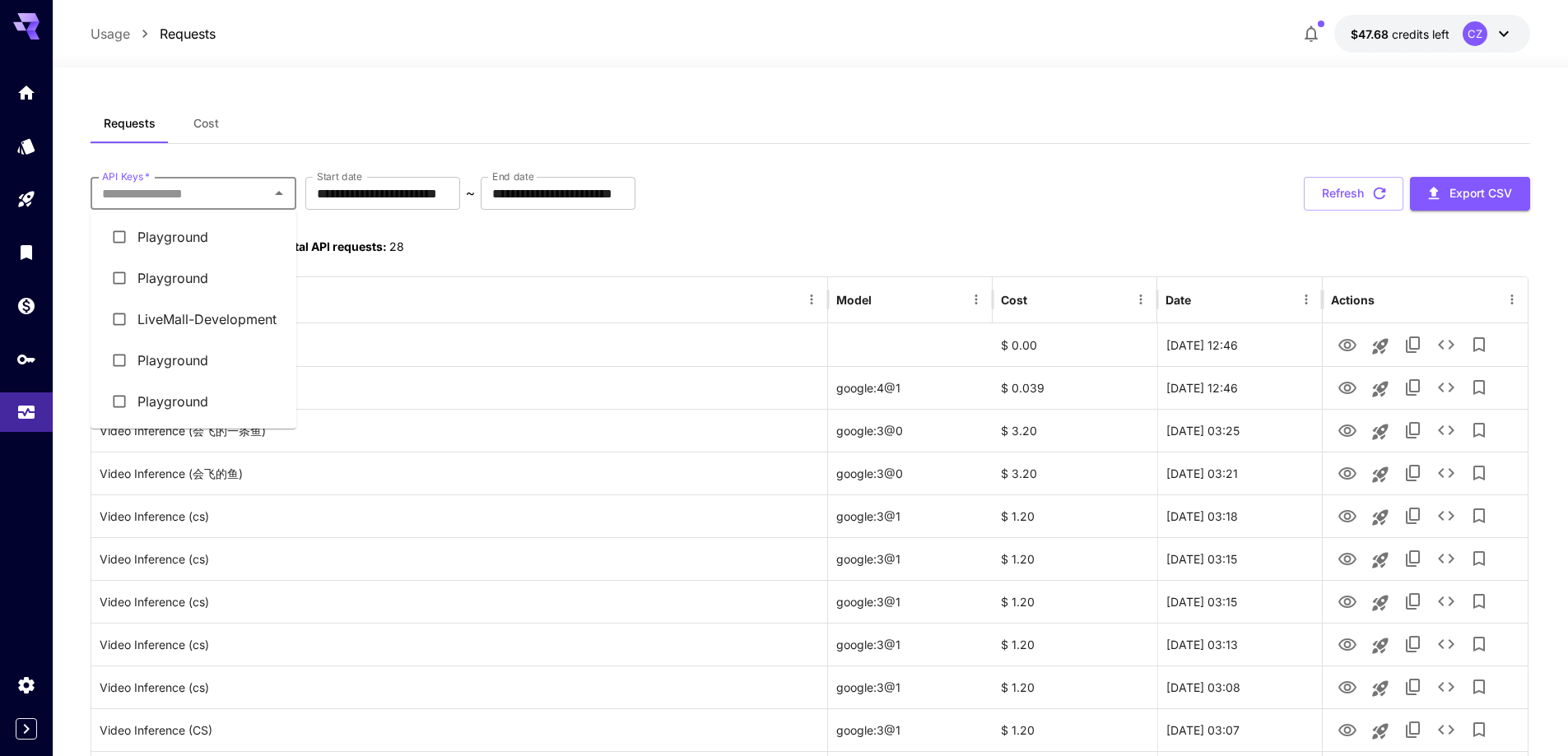
click at [263, 193] on input "API Keys   *" at bounding box center [179, 194] width 169 height 23
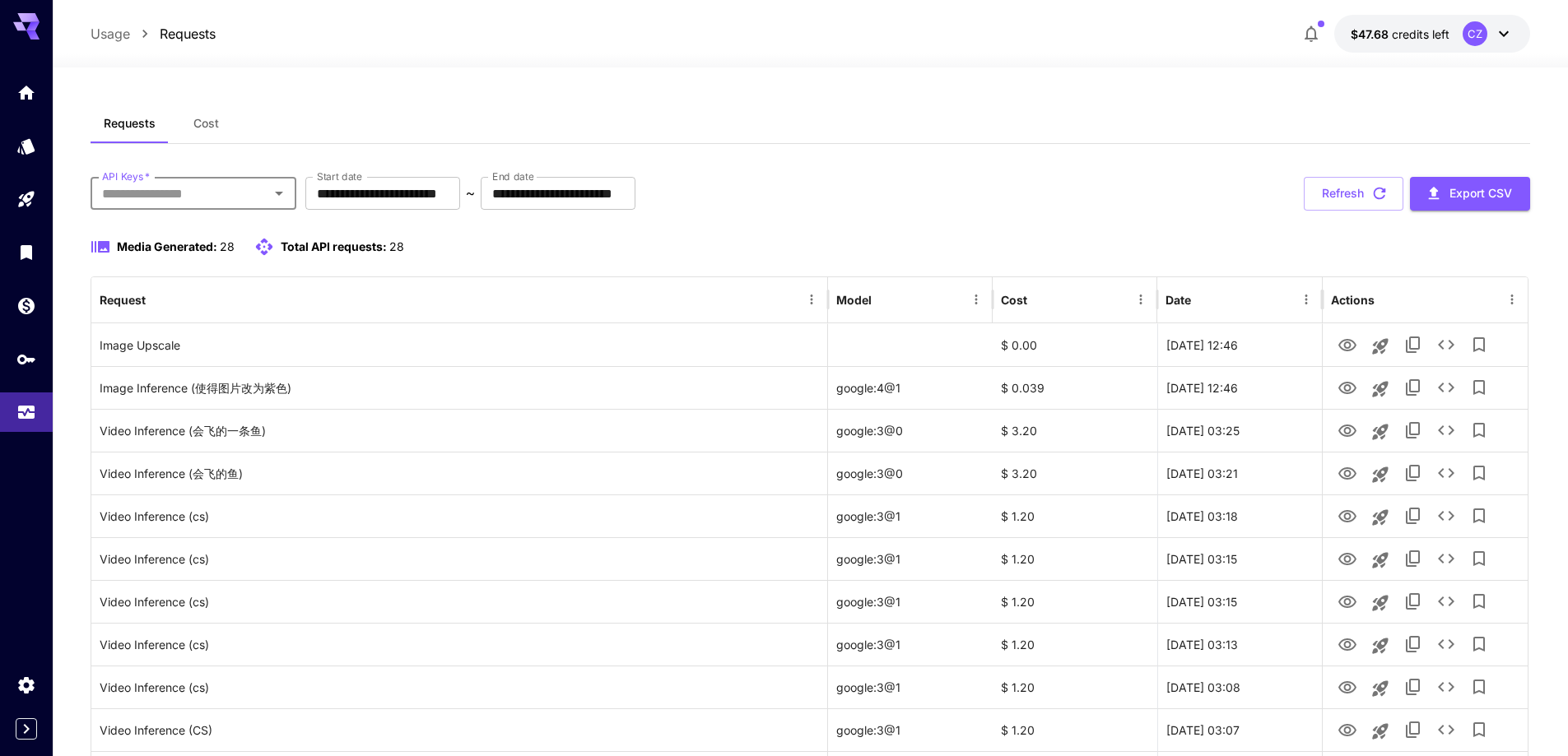
click at [264, 203] on input "API Keys   *" at bounding box center [179, 194] width 169 height 23
click at [444, 209] on input "**********" at bounding box center [382, 194] width 155 height 33
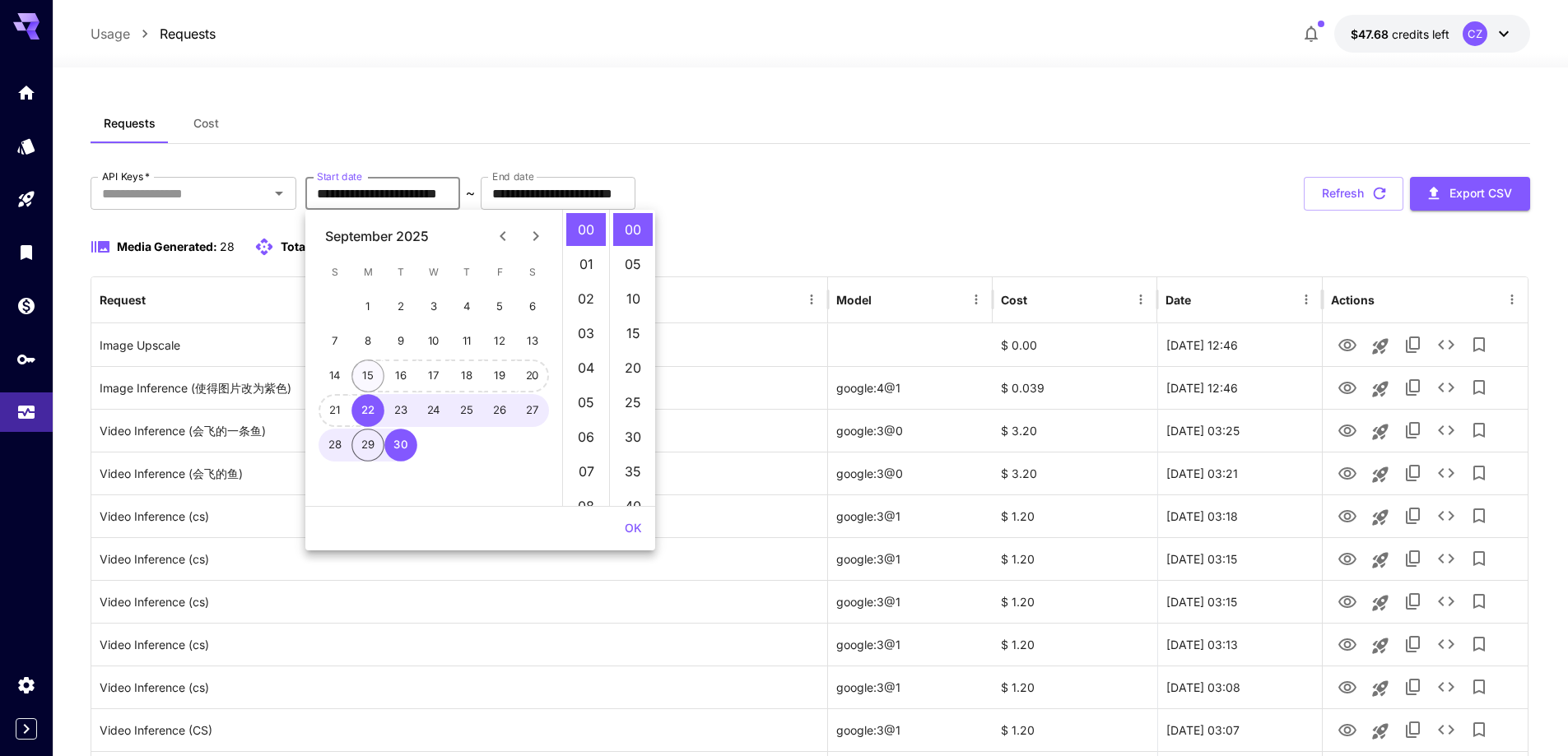
click at [377, 379] on button "15" at bounding box center [368, 376] width 33 height 33
click at [400, 449] on button "30" at bounding box center [401, 445] width 33 height 33
click at [363, 366] on button "15" at bounding box center [368, 376] width 33 height 33
type input "**********"
click at [627, 523] on button "OK" at bounding box center [633, 528] width 31 height 31
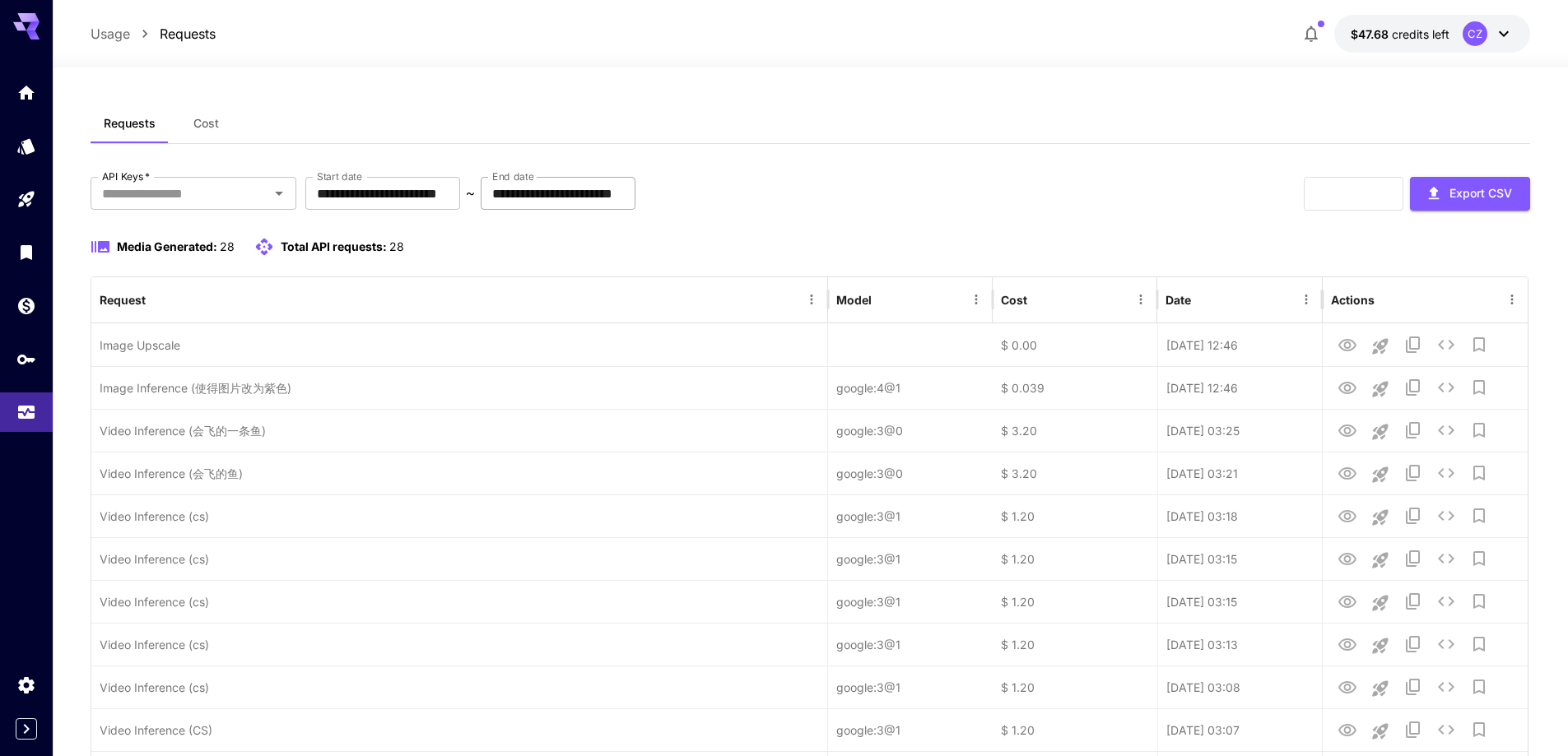
click at [632, 191] on input "**********" at bounding box center [558, 194] width 155 height 33
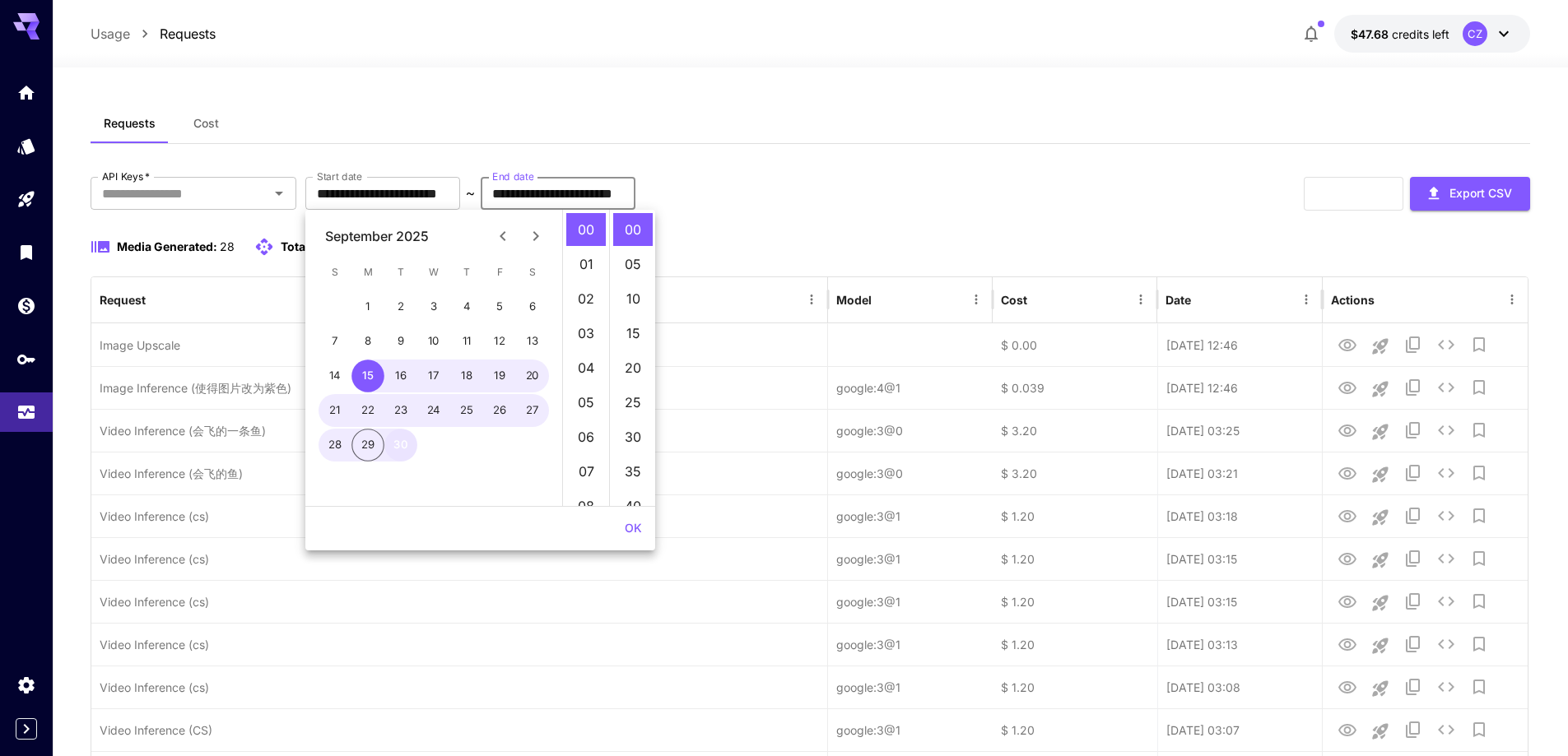
click at [391, 444] on button "30" at bounding box center [401, 445] width 33 height 33
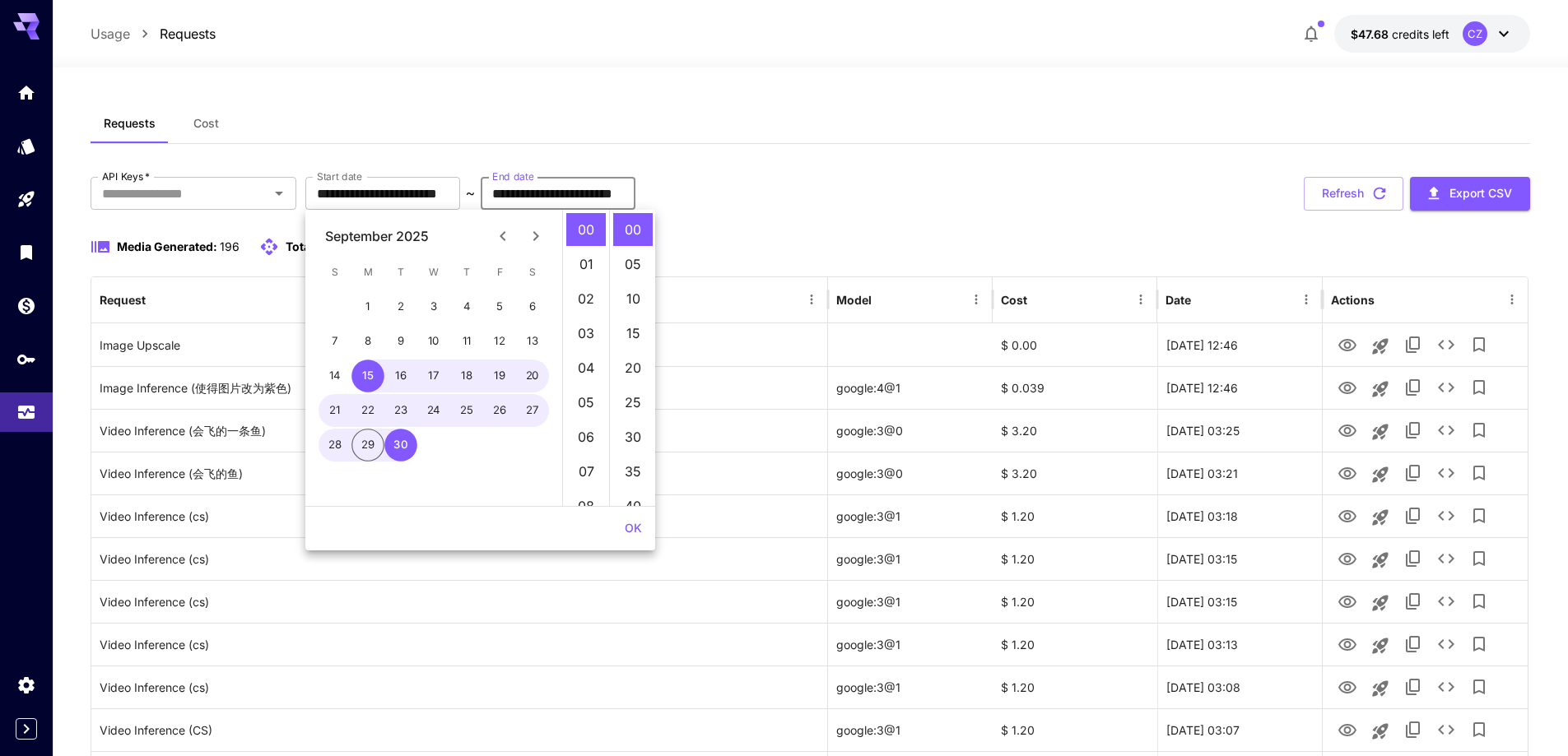
click at [633, 531] on button "OK" at bounding box center [633, 528] width 31 height 31
